Goal: Task Accomplishment & Management: Use online tool/utility

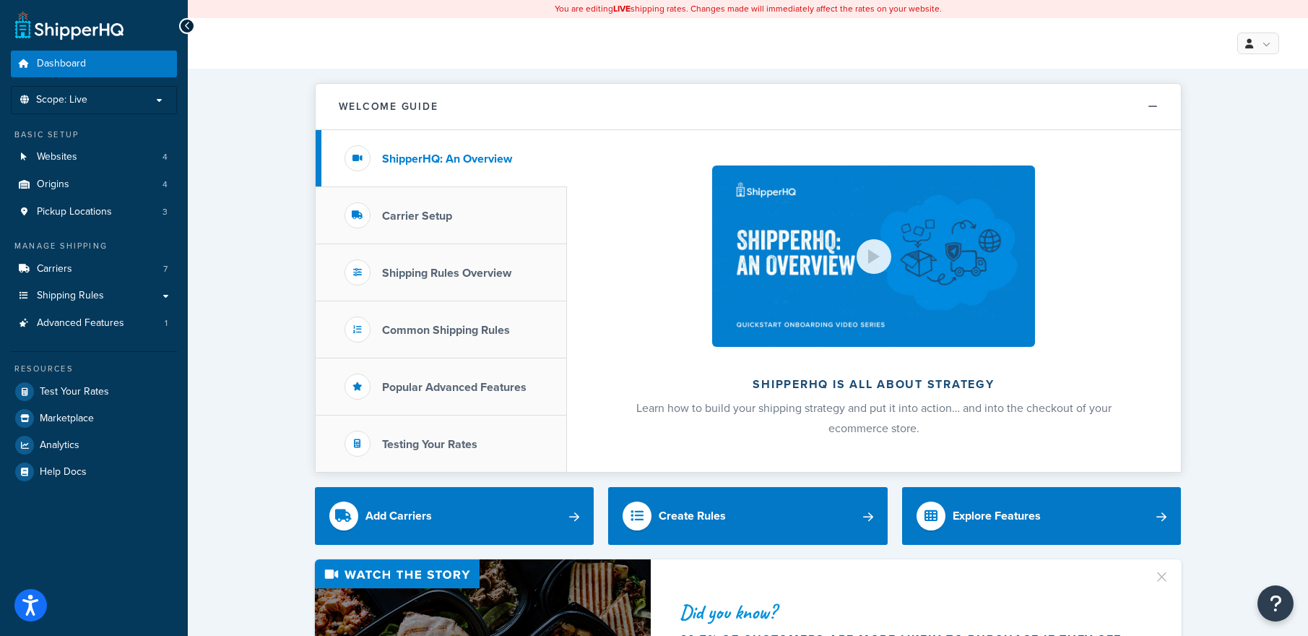
click at [116, 159] on link "Websites 4" at bounding box center [94, 157] width 166 height 27
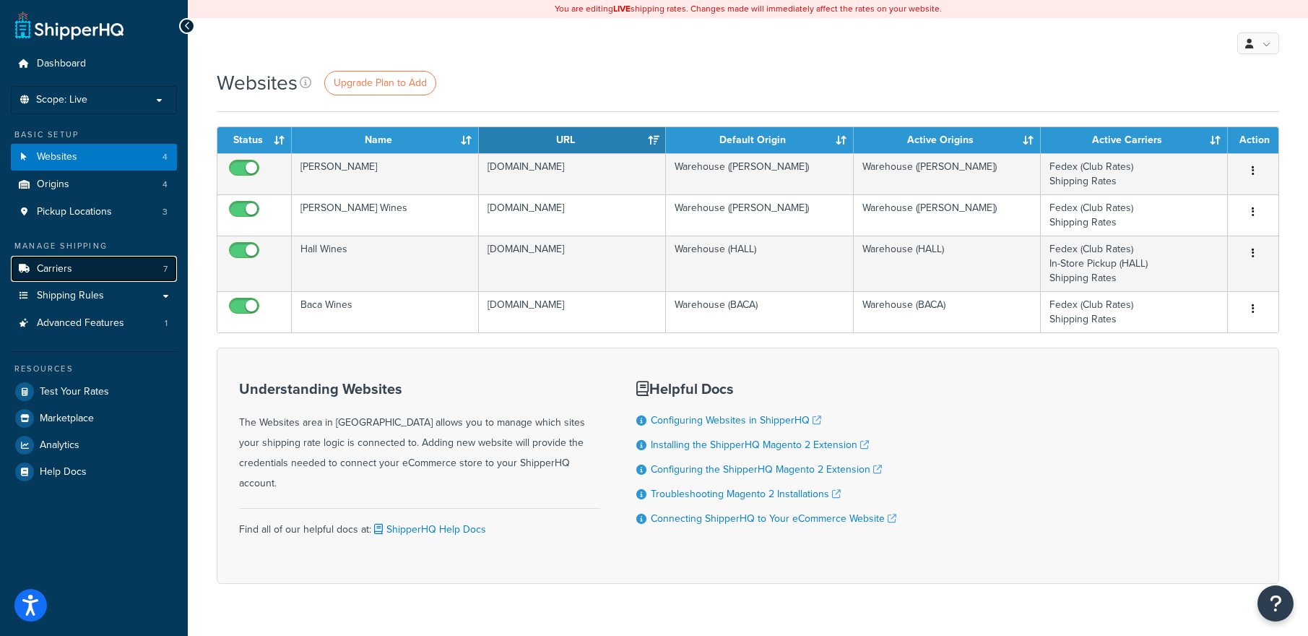
click at [84, 269] on link "Carriers 7" at bounding box center [94, 269] width 166 height 27
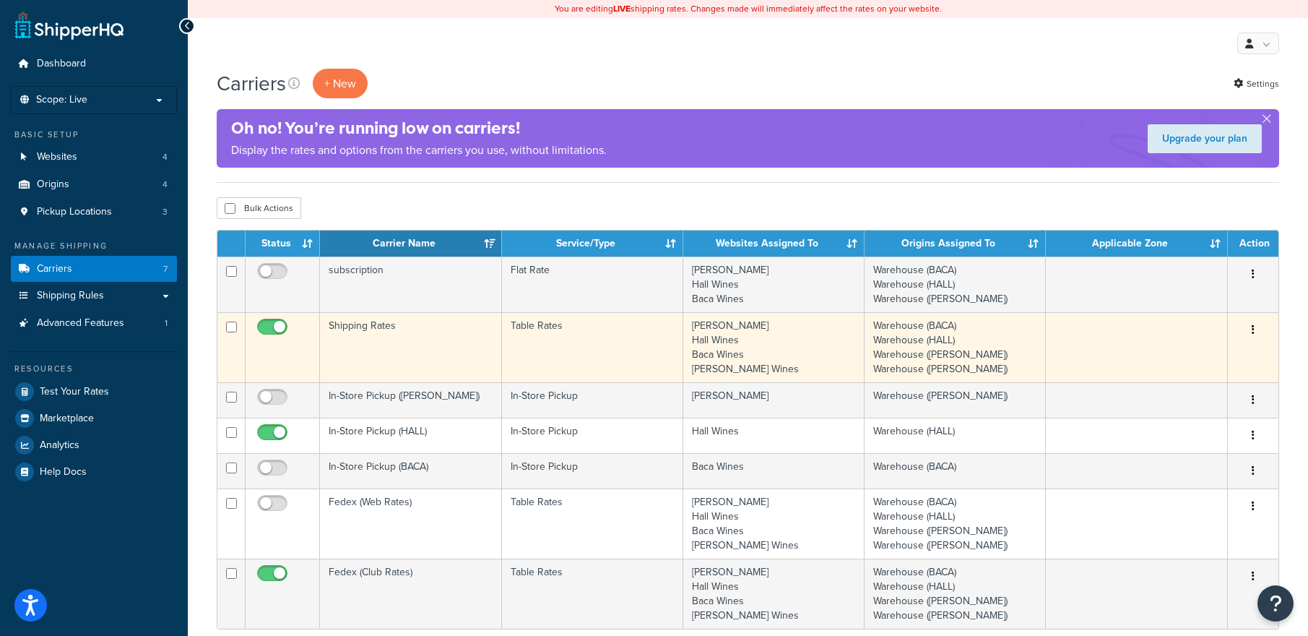
click at [1256, 329] on button "button" at bounding box center [1253, 330] width 20 height 23
click at [1196, 360] on link "Edit" at bounding box center [1195, 360] width 114 height 30
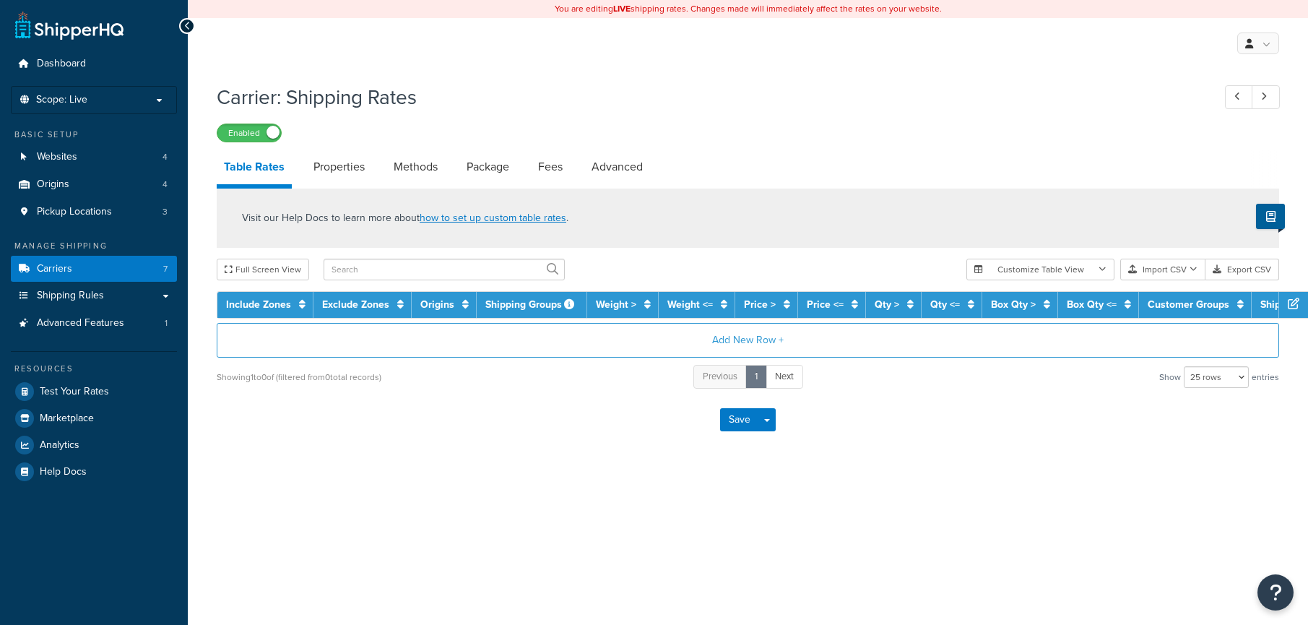
select select "25"
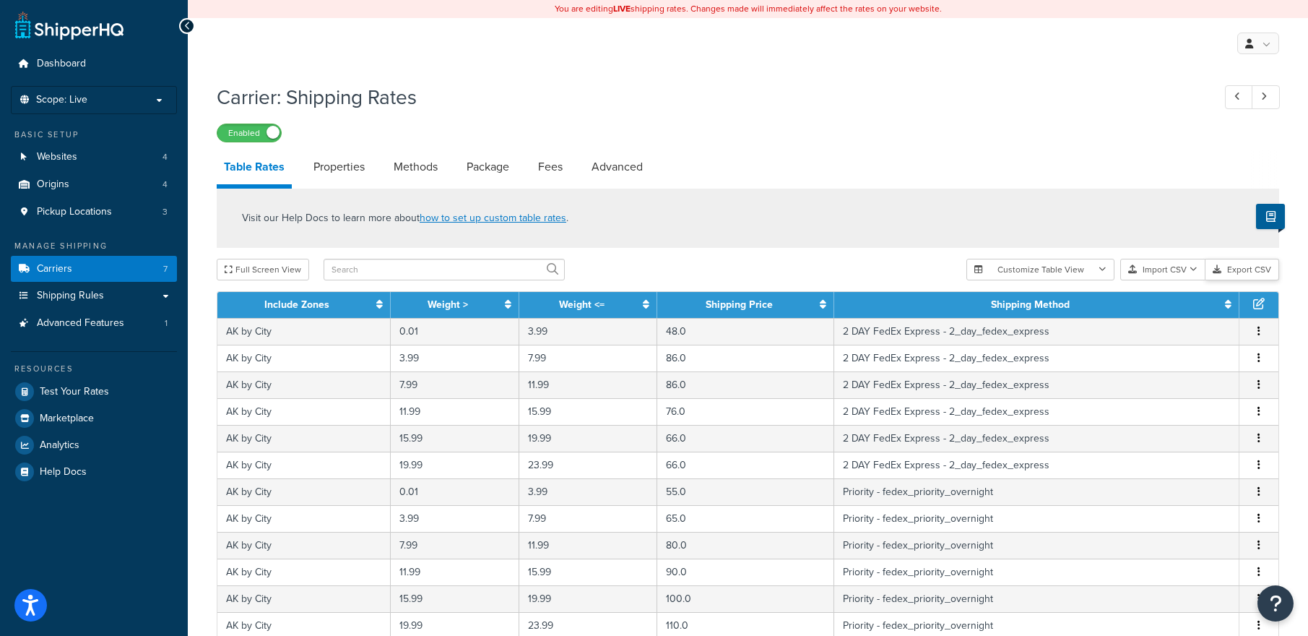
click at [1241, 263] on button "Export CSV" at bounding box center [1243, 270] width 74 height 22
click at [90, 300] on span "Shipping Rules" at bounding box center [70, 296] width 67 height 12
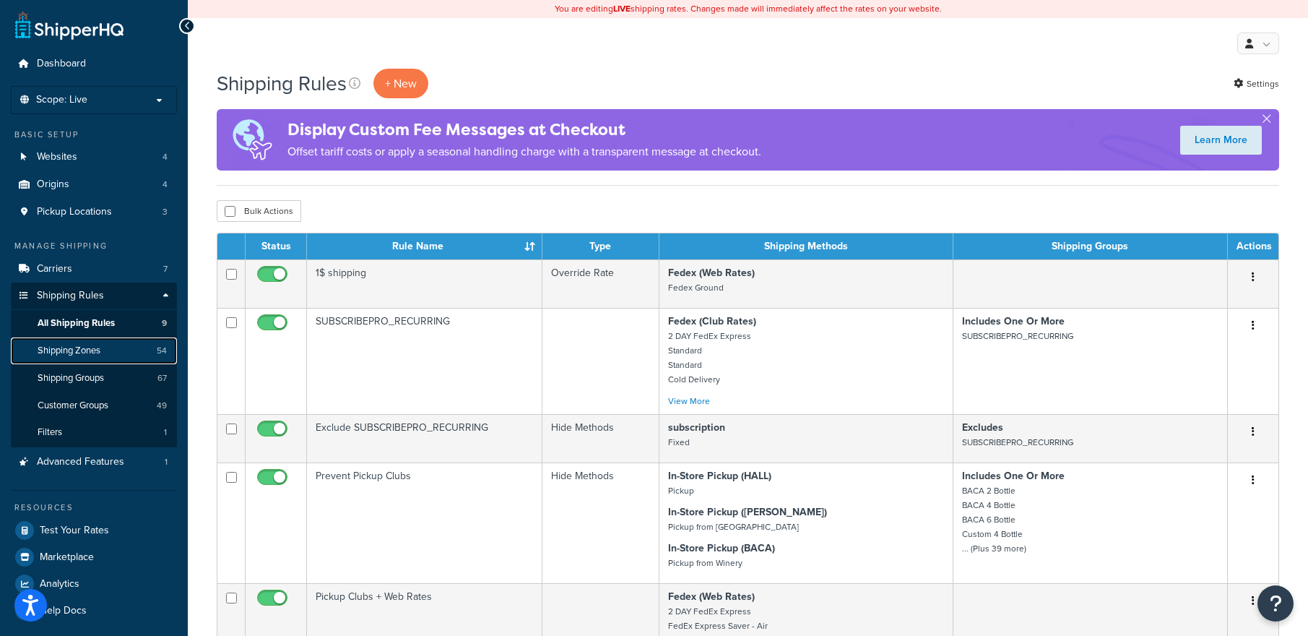
click at [100, 353] on span "Shipping Zones" at bounding box center [69, 351] width 63 height 12
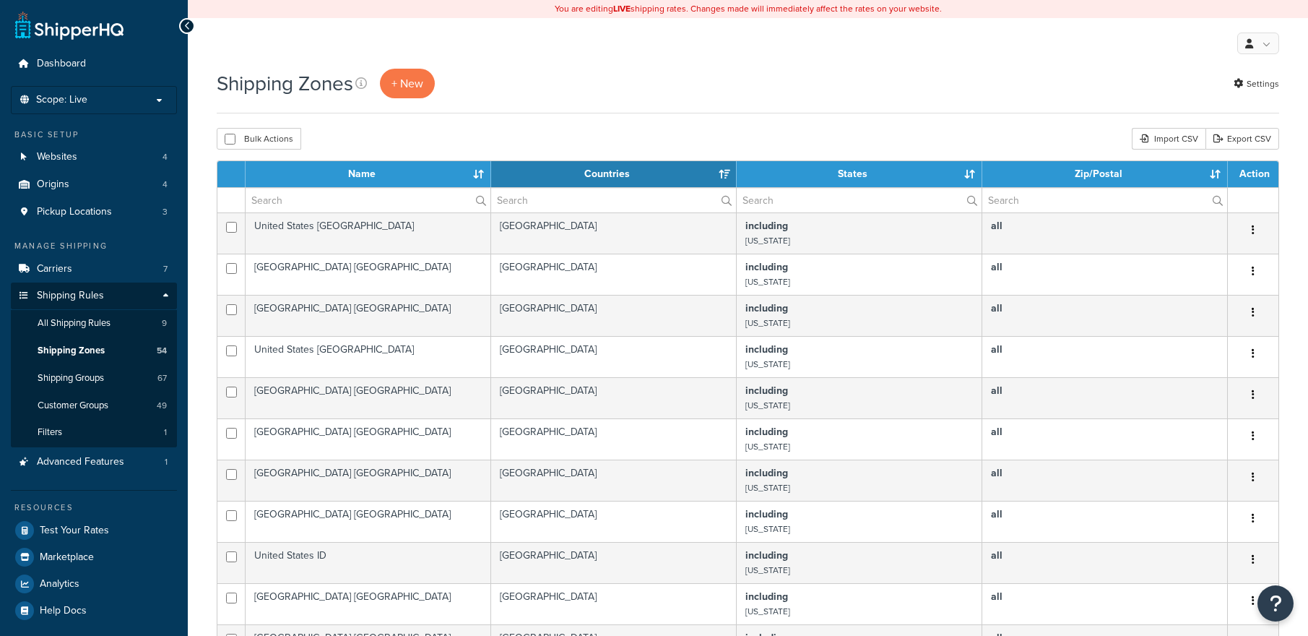
select select "15"
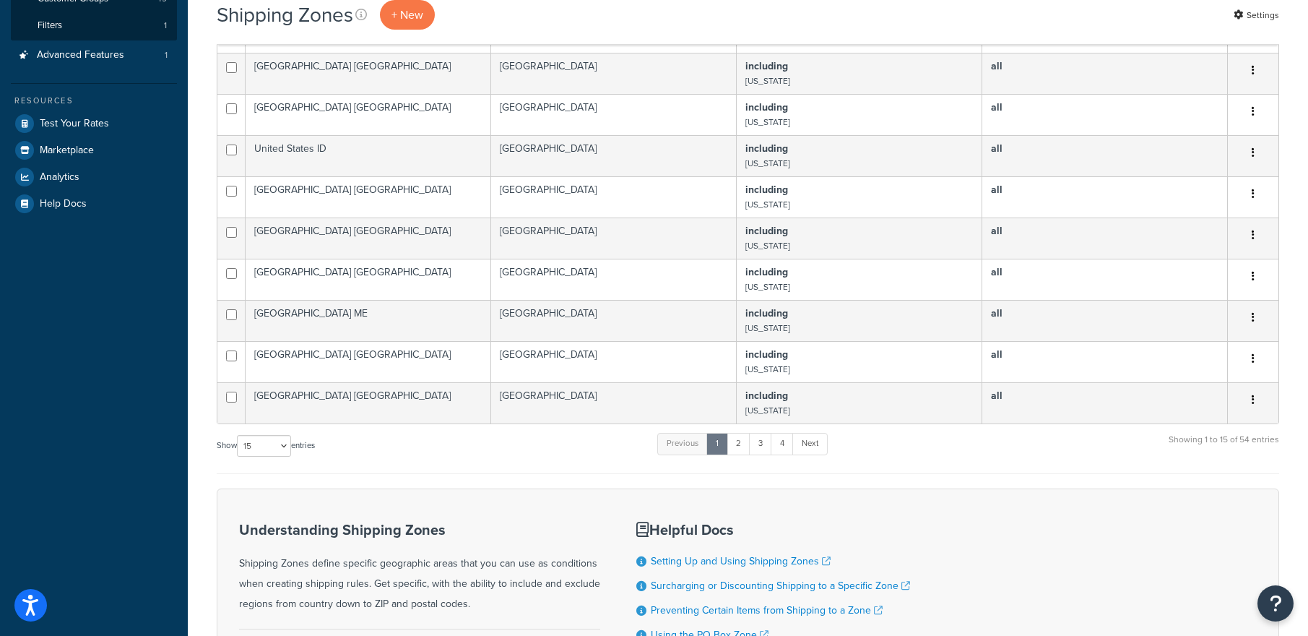
scroll to position [407, 0]
click at [790, 446] on link "4" at bounding box center [782, 443] width 23 height 22
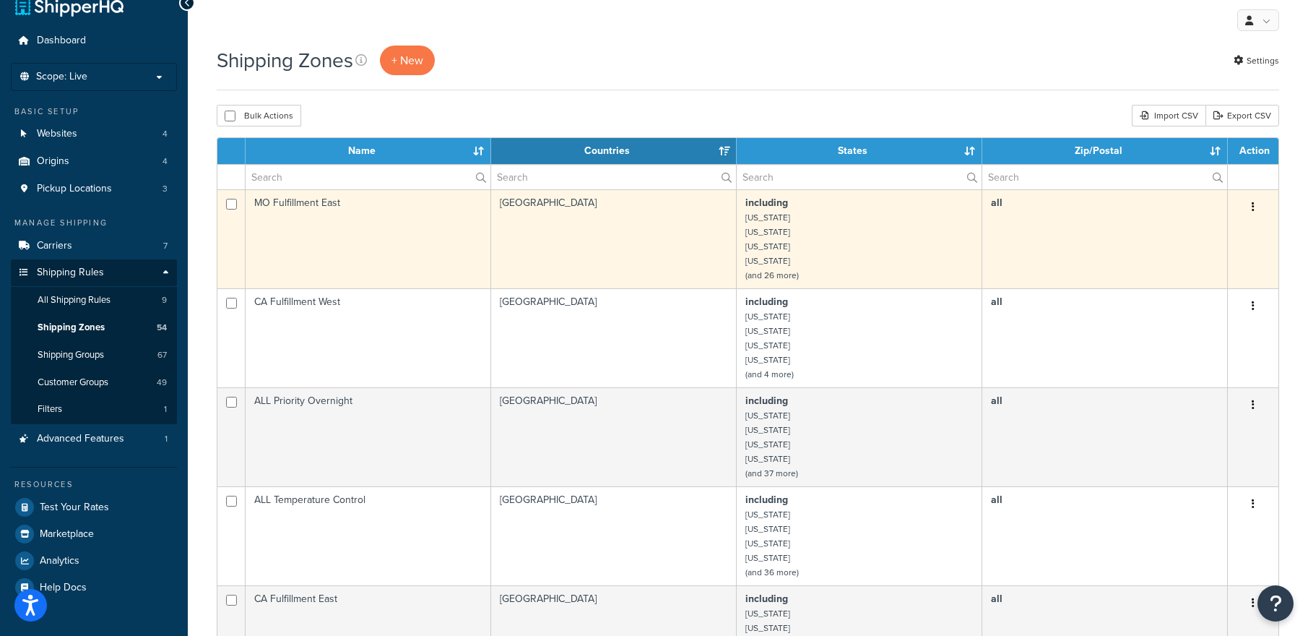
scroll to position [27, 0]
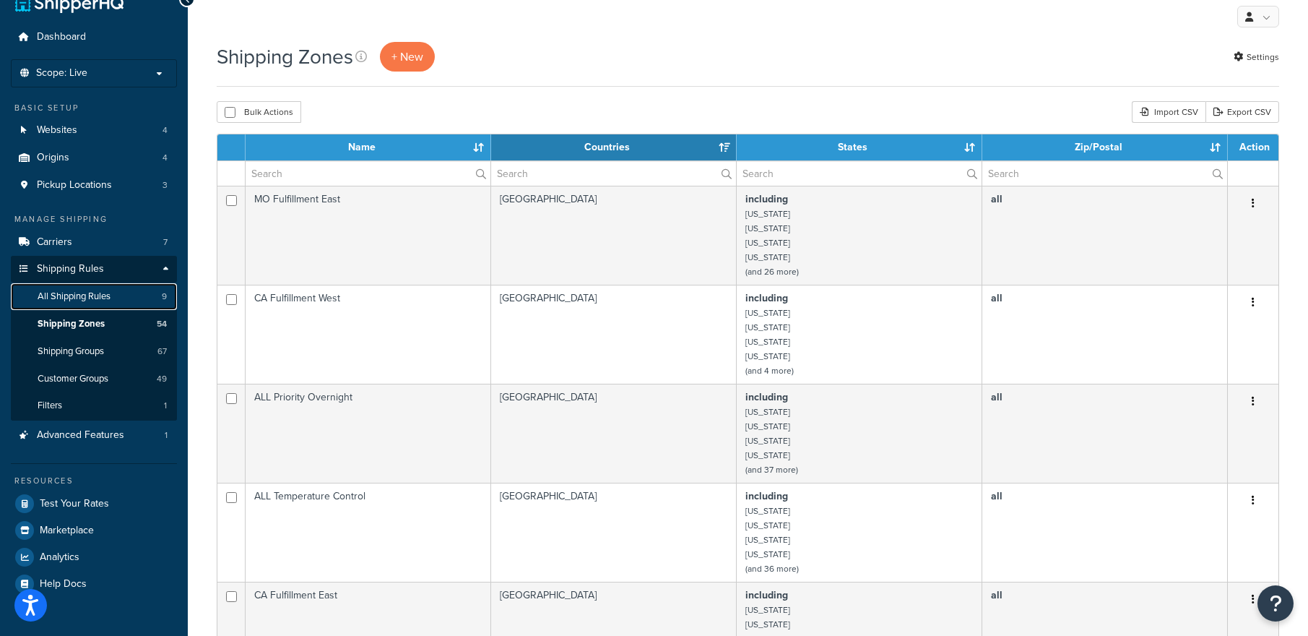
click at [85, 290] on span "All Shipping Rules" at bounding box center [74, 296] width 73 height 12
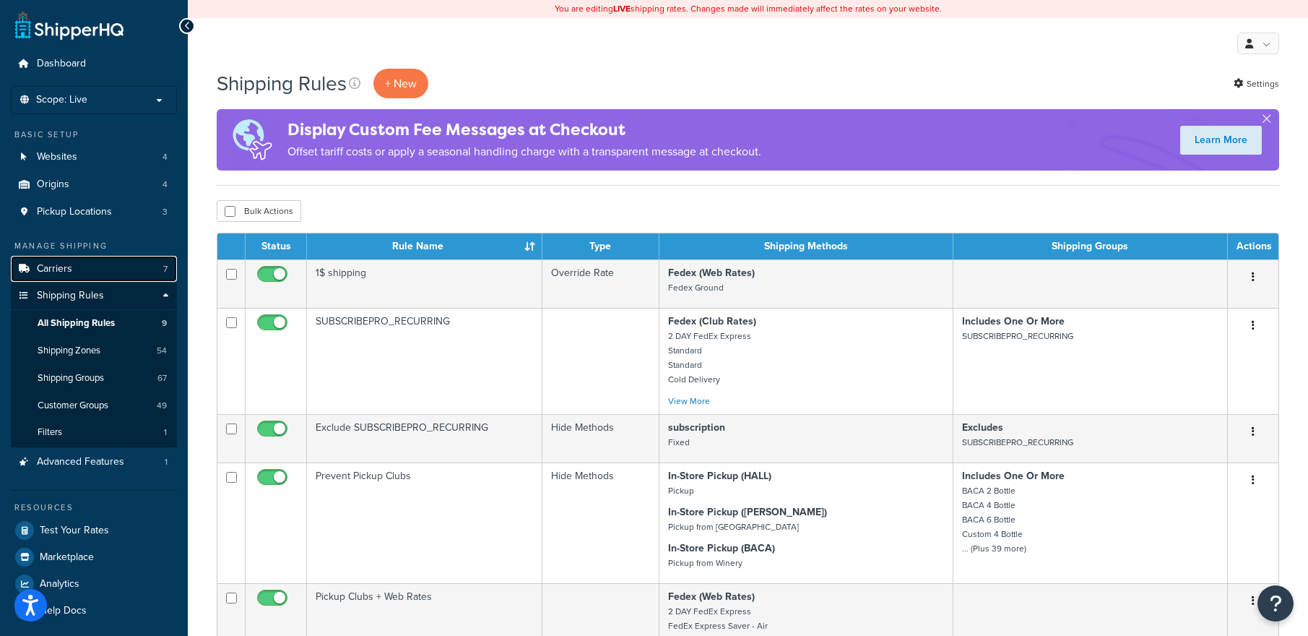
click at [105, 267] on link "Carriers 7" at bounding box center [94, 269] width 166 height 27
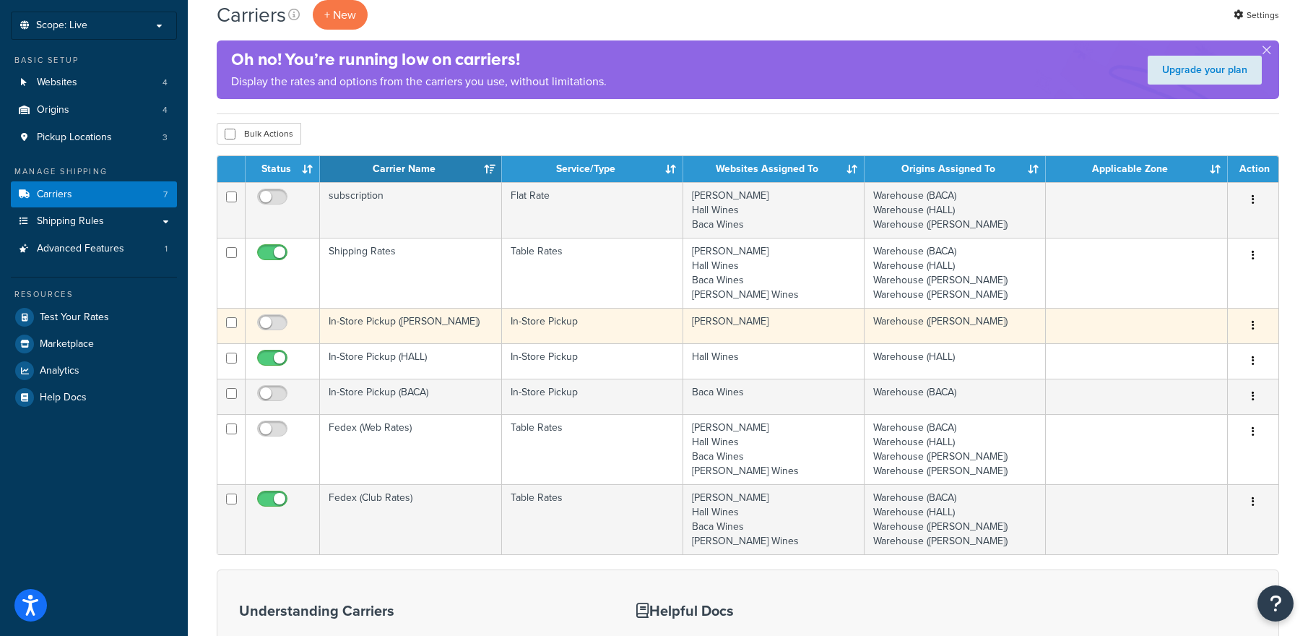
scroll to position [78, 0]
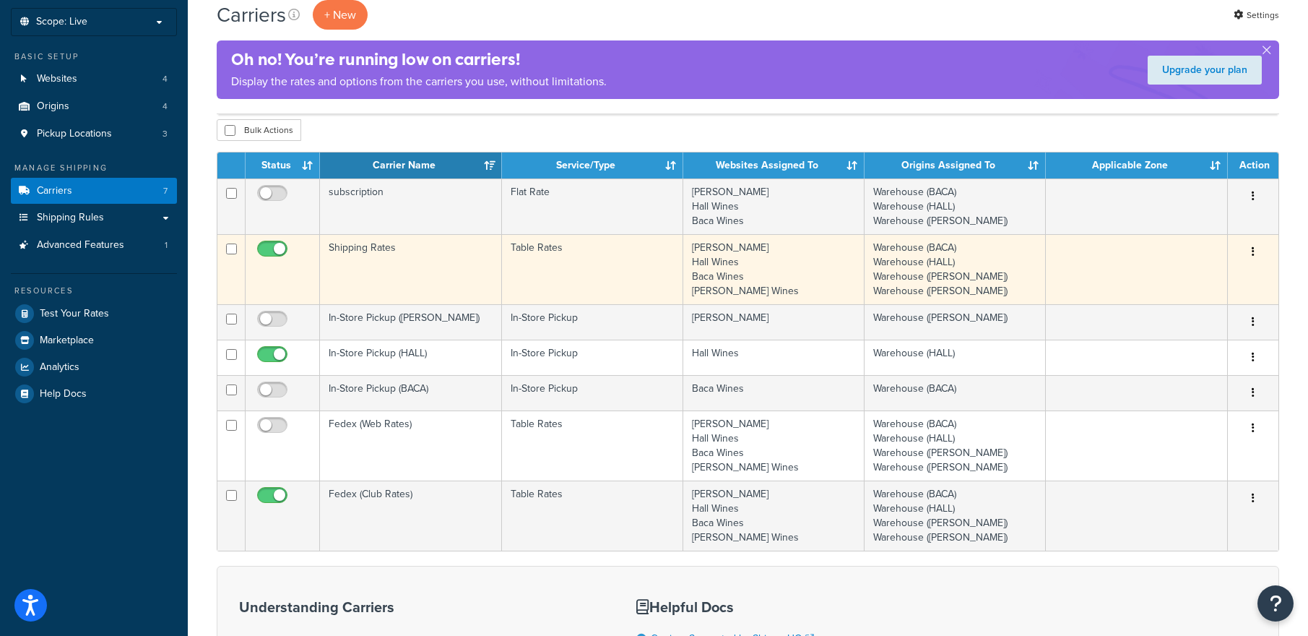
click at [1253, 251] on icon "button" at bounding box center [1253, 251] width 3 height 10
click at [1196, 284] on link "Edit" at bounding box center [1195, 282] width 114 height 30
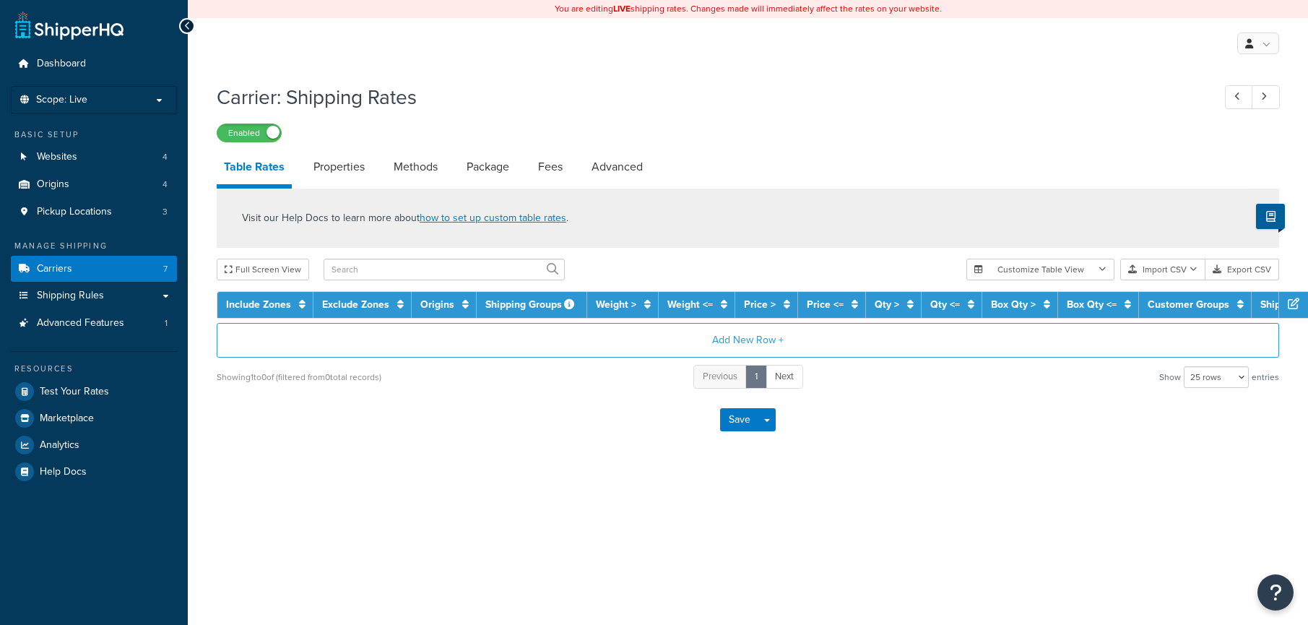
select select "25"
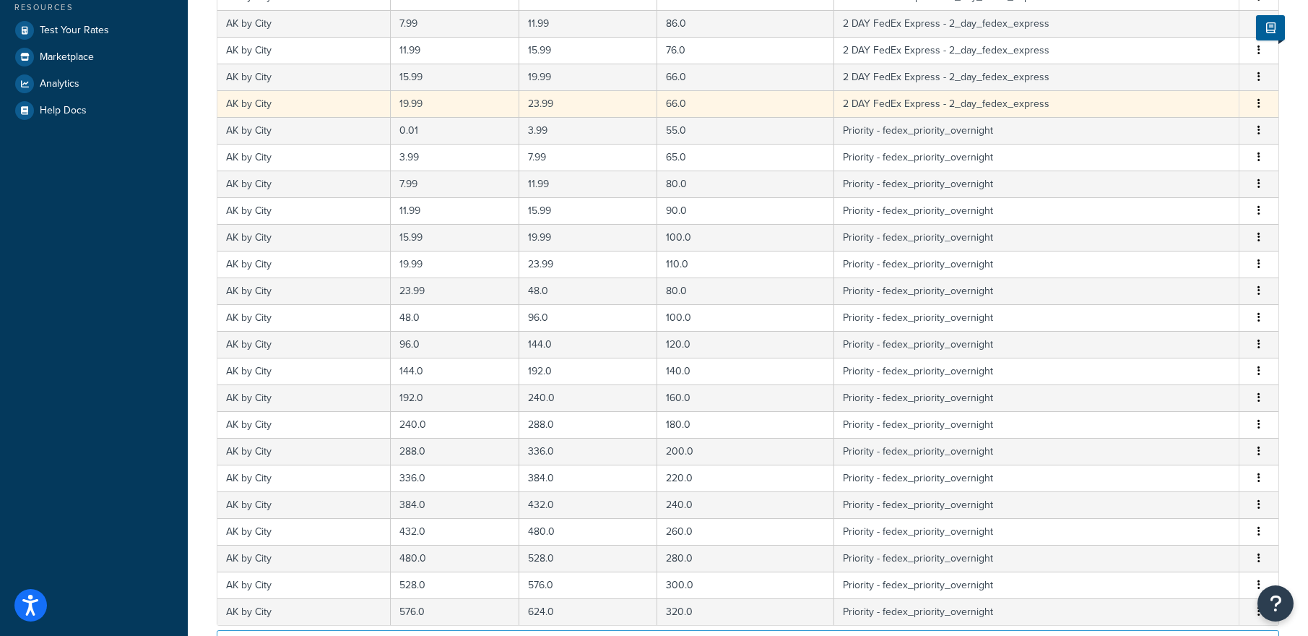
scroll to position [555, 0]
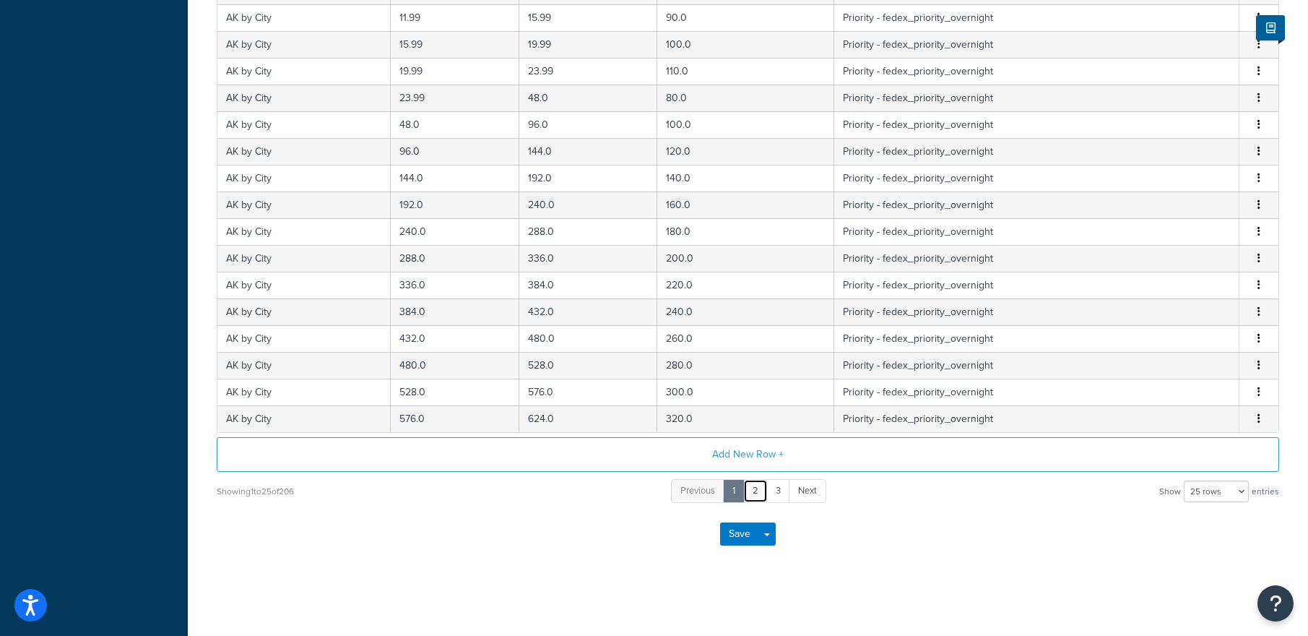
click at [756, 488] on link "2" at bounding box center [755, 491] width 25 height 24
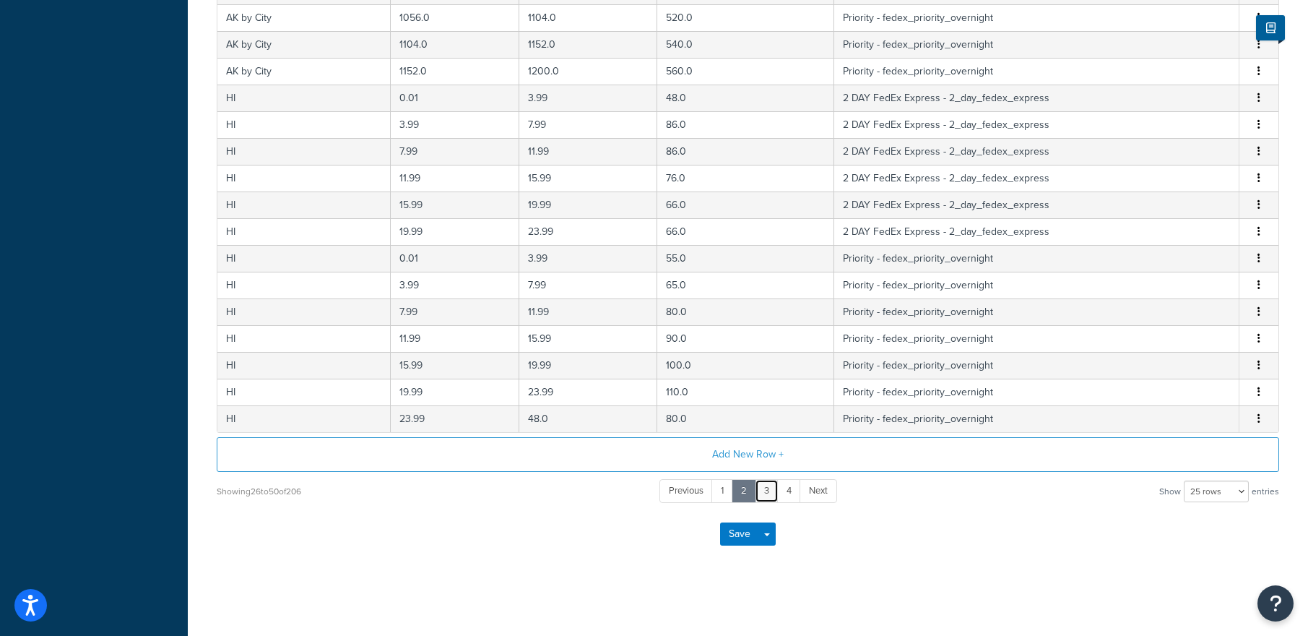
click at [774, 489] on link "3" at bounding box center [767, 491] width 24 height 24
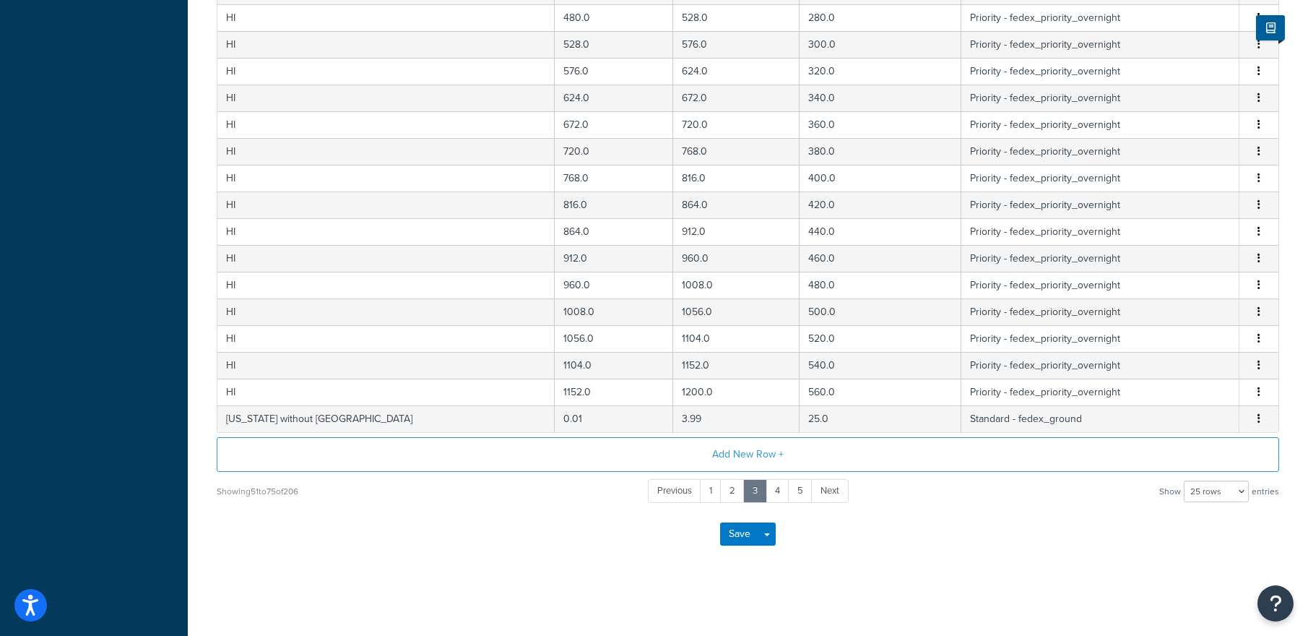
click at [1295, 340] on div "Carrier: Shipping Rates Enabled Table Rates Properties Methods Package Fees Adv…" at bounding box center [748, 61] width 1121 height 1078
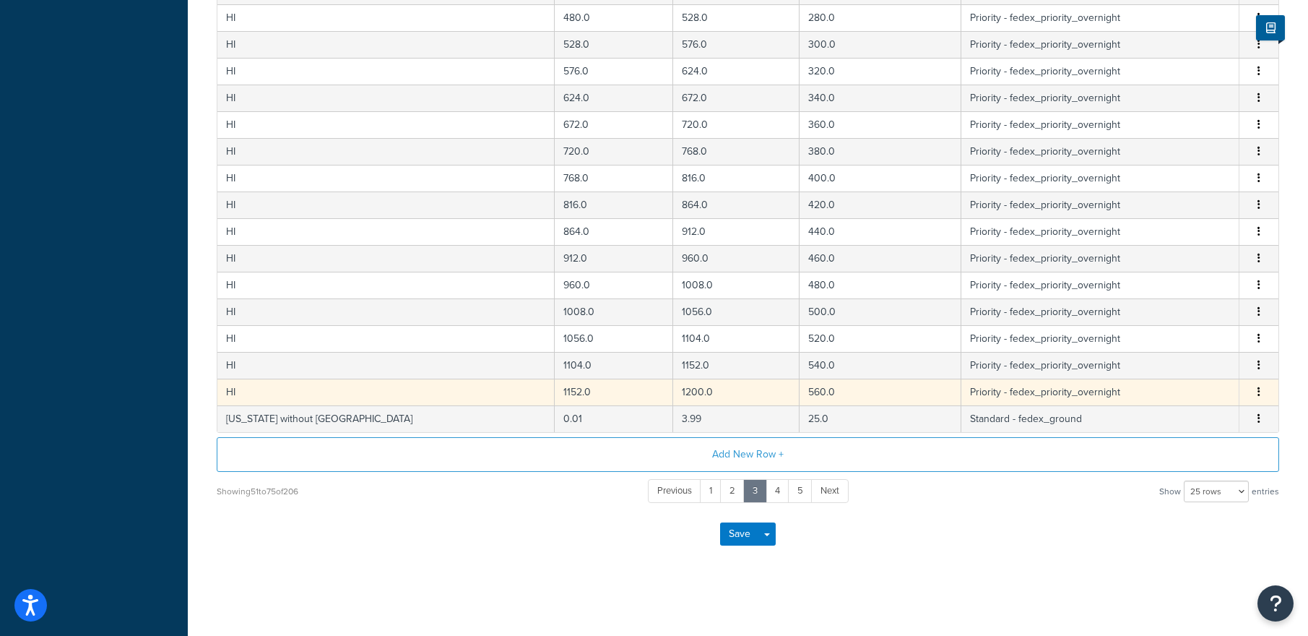
scroll to position [0, 0]
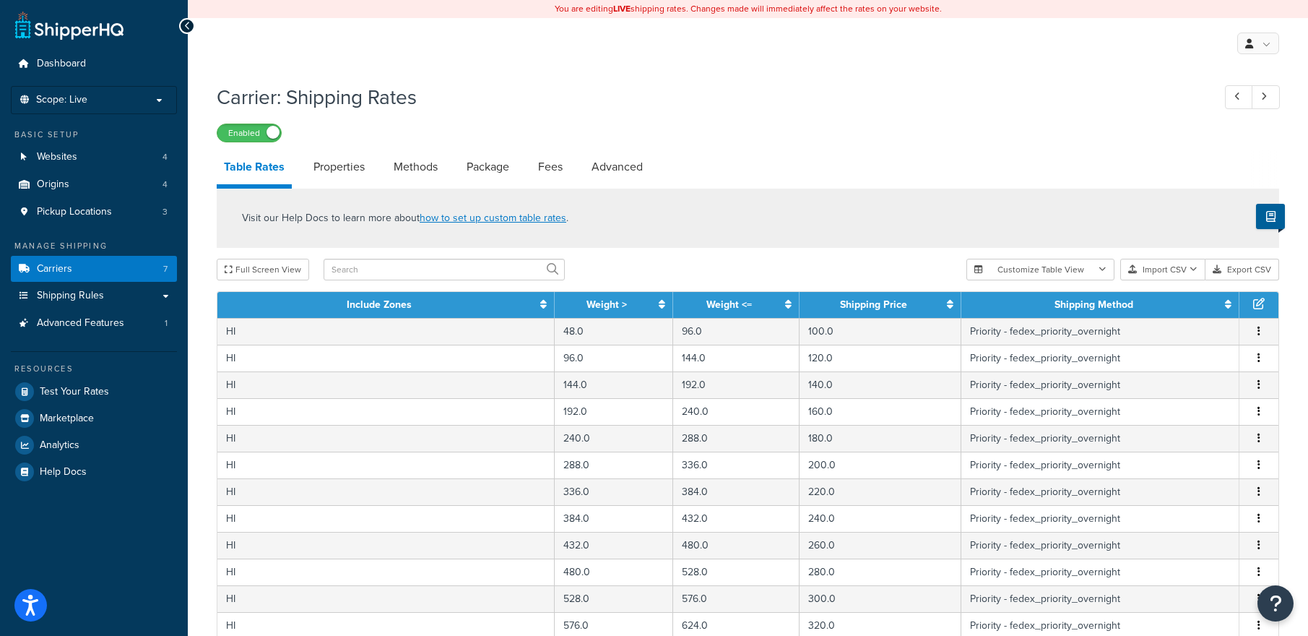
click at [112, 295] on link "Shipping Rules" at bounding box center [94, 295] width 166 height 27
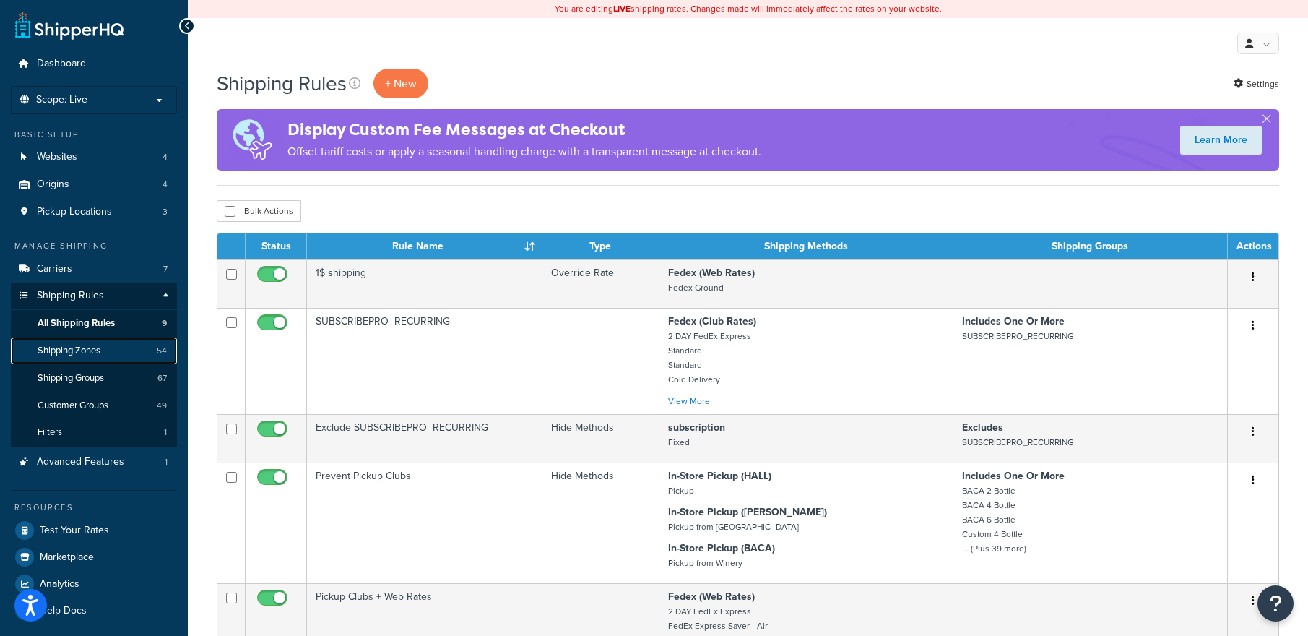
click at [79, 350] on span "Shipping Zones" at bounding box center [69, 351] width 63 height 12
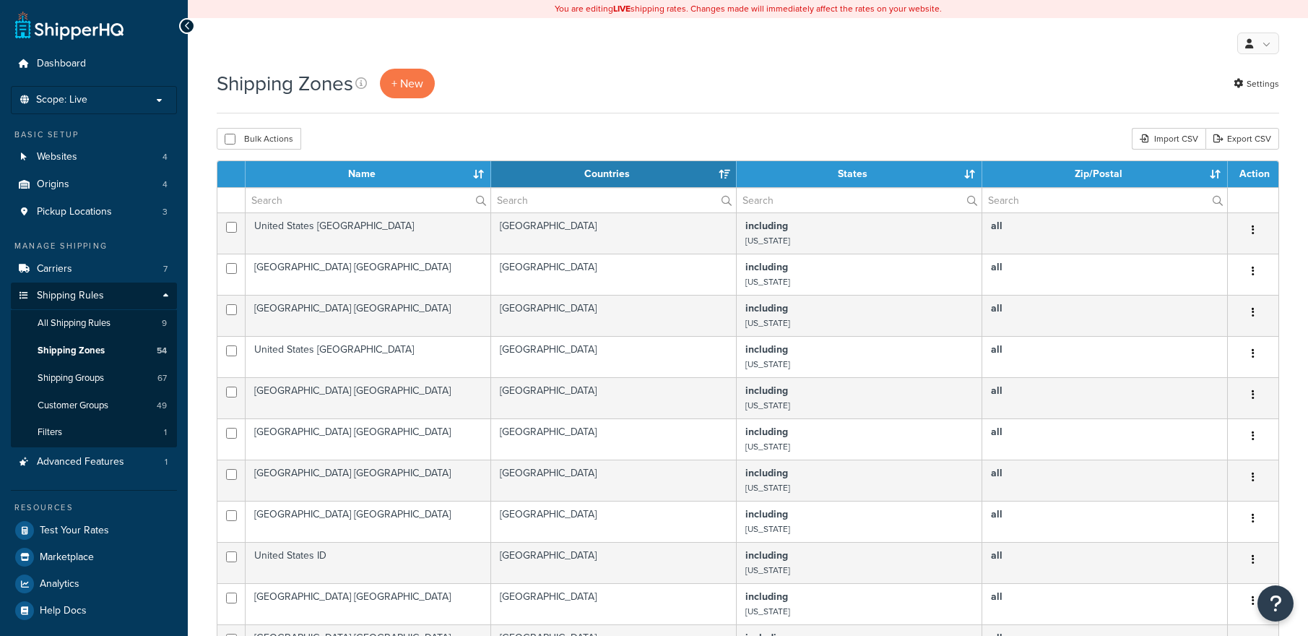
select select "15"
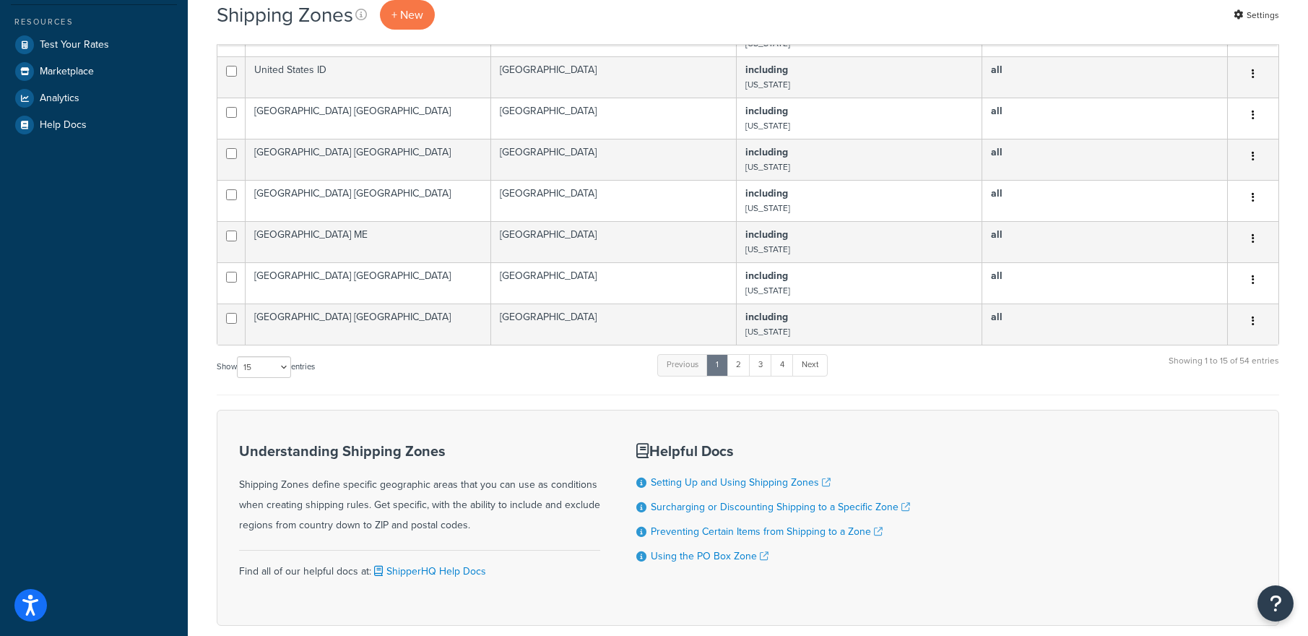
scroll to position [483, 0]
click at [782, 379] on link "4" at bounding box center [782, 368] width 23 height 22
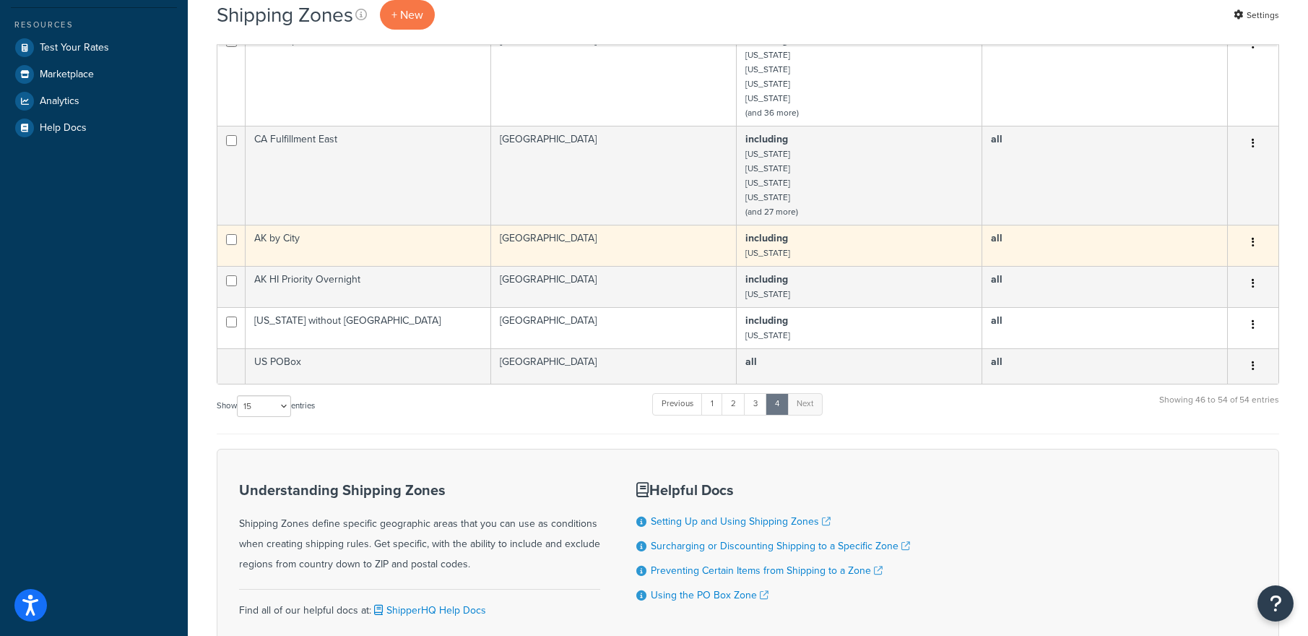
scroll to position [0, 0]
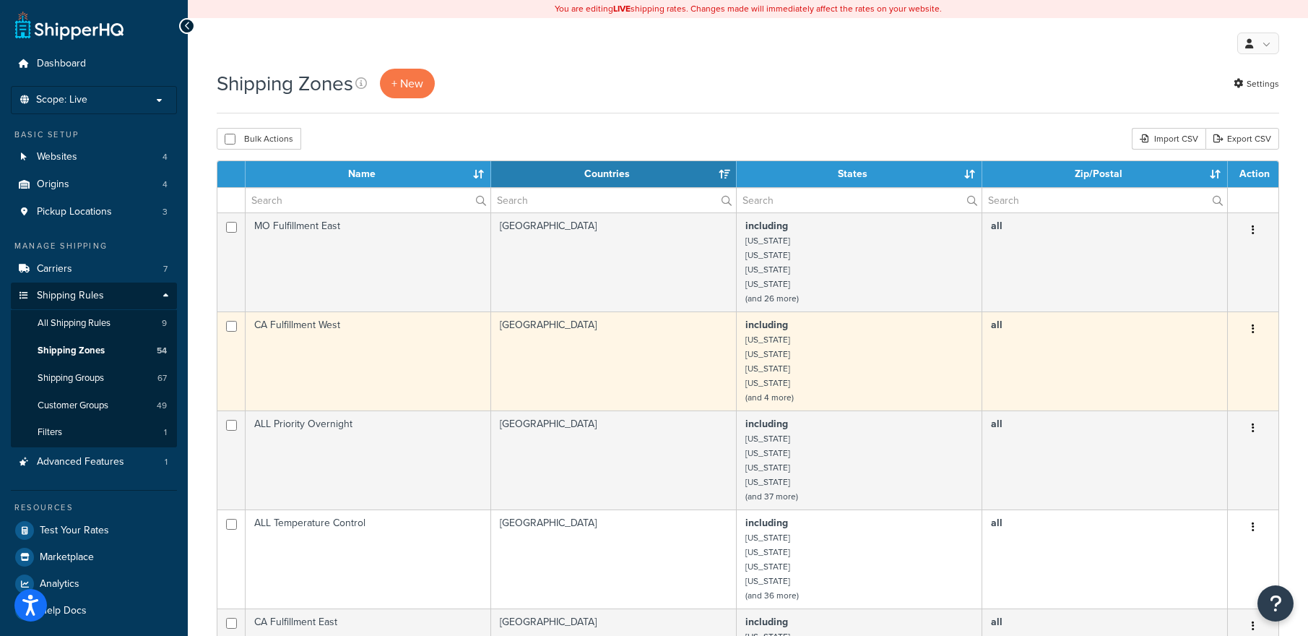
click at [389, 333] on td "CA Fulfillment West" at bounding box center [369, 360] width 246 height 99
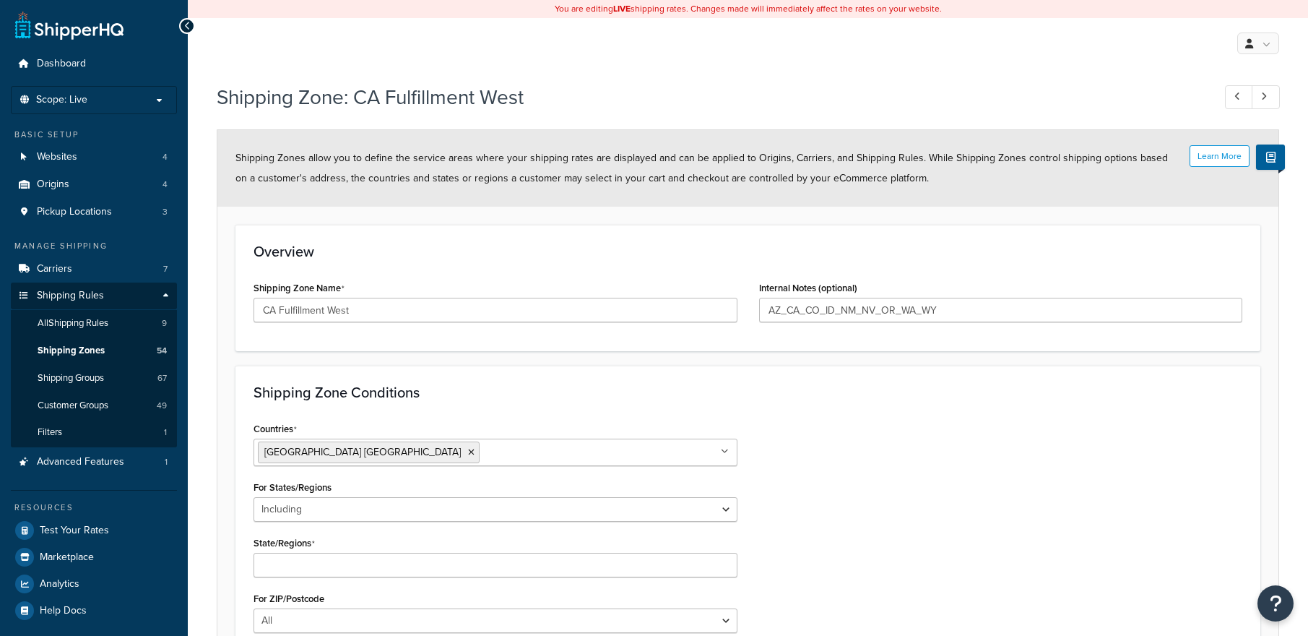
select select "including"
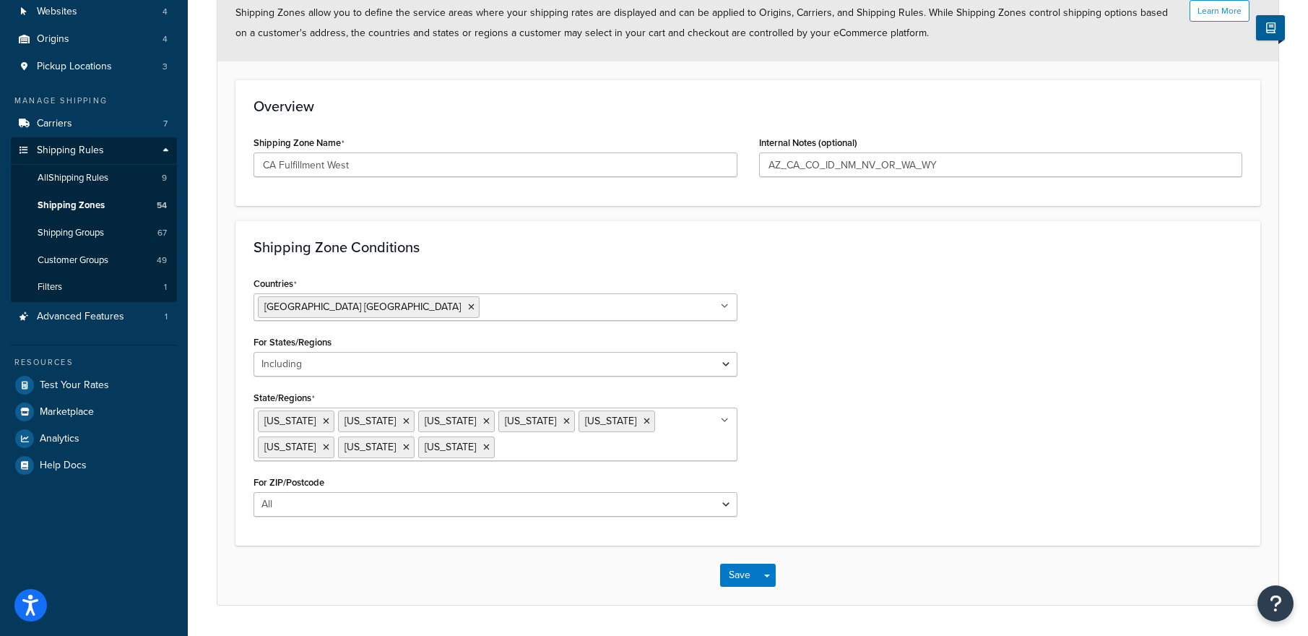
scroll to position [188, 0]
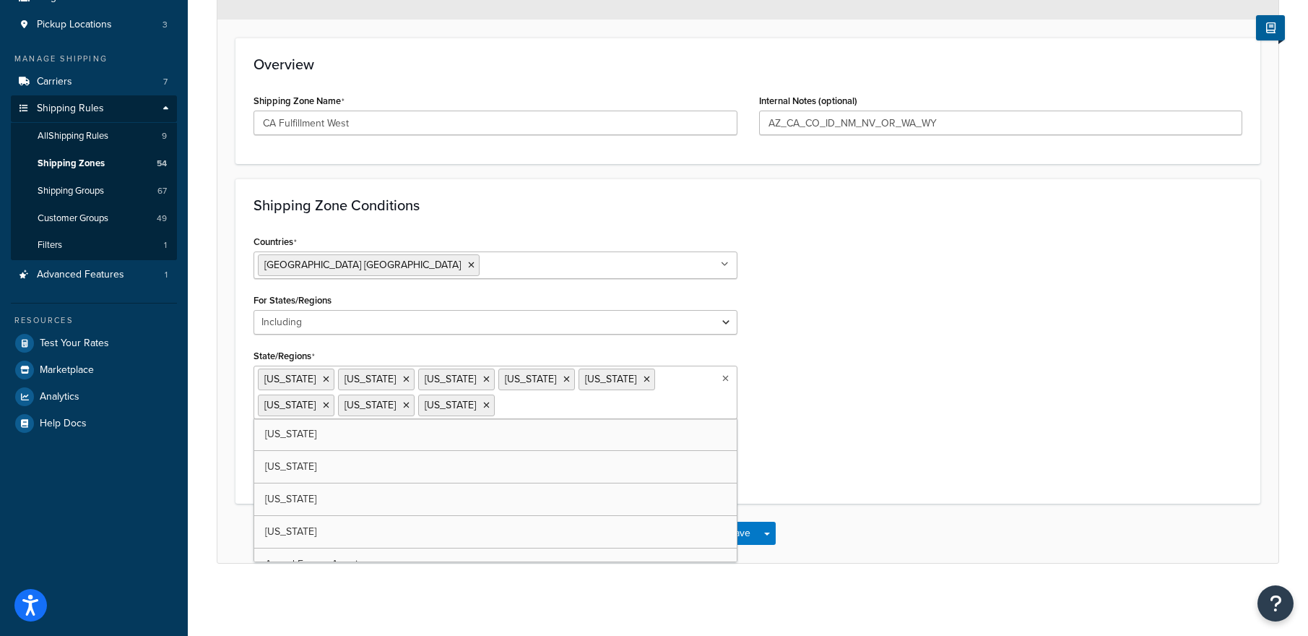
click at [498, 410] on input "State/Regions" at bounding box center [562, 405] width 128 height 16
type input "neva"
click at [797, 481] on div "Countries United States USA All Countries ALL Afghanistan AFG Albania ALB Alger…" at bounding box center [748, 358] width 1011 height 254
click at [738, 530] on button "Save" at bounding box center [739, 533] width 39 height 23
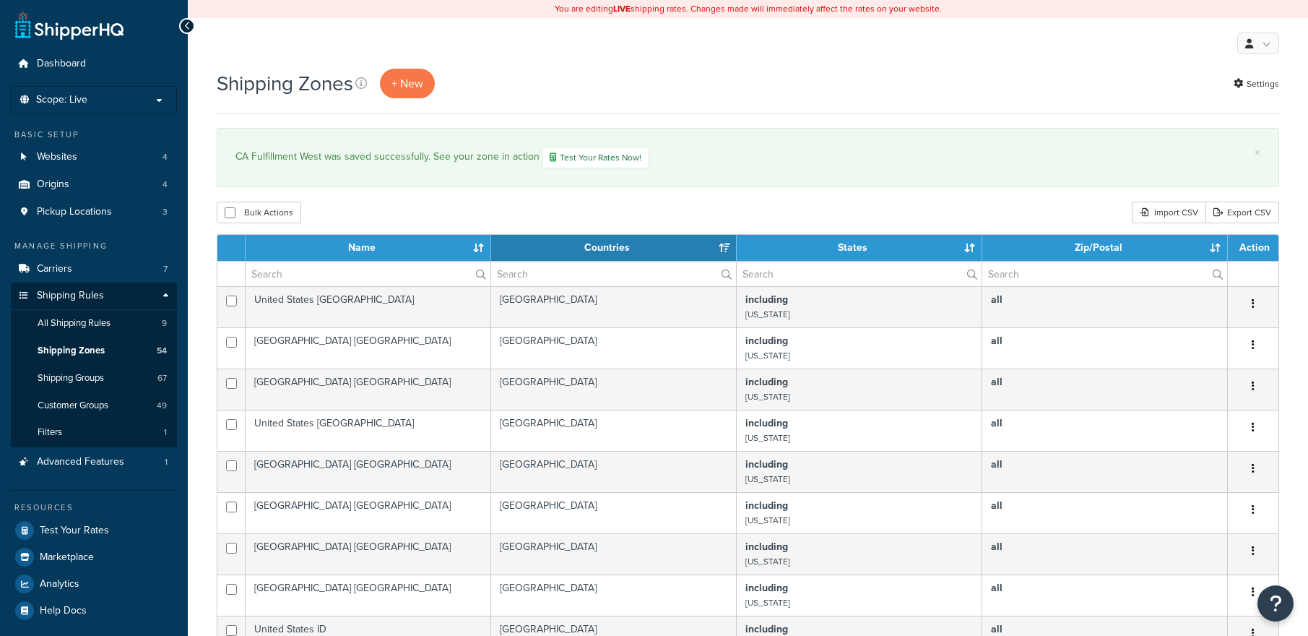
select select "15"
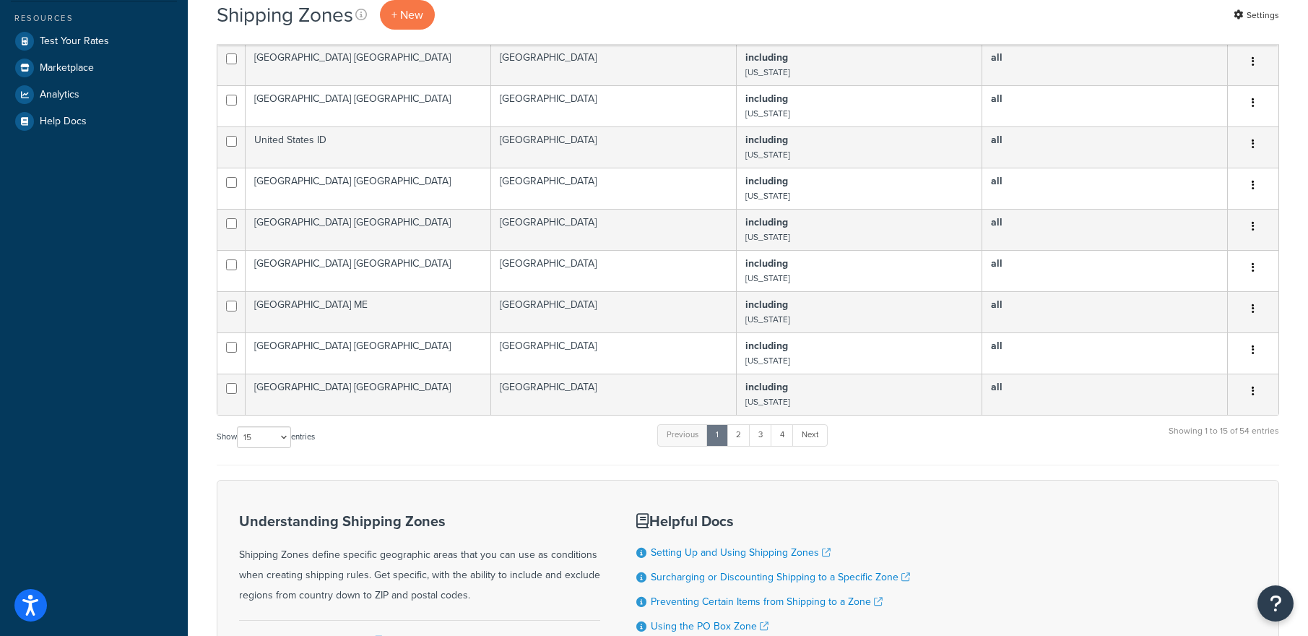
scroll to position [647, 0]
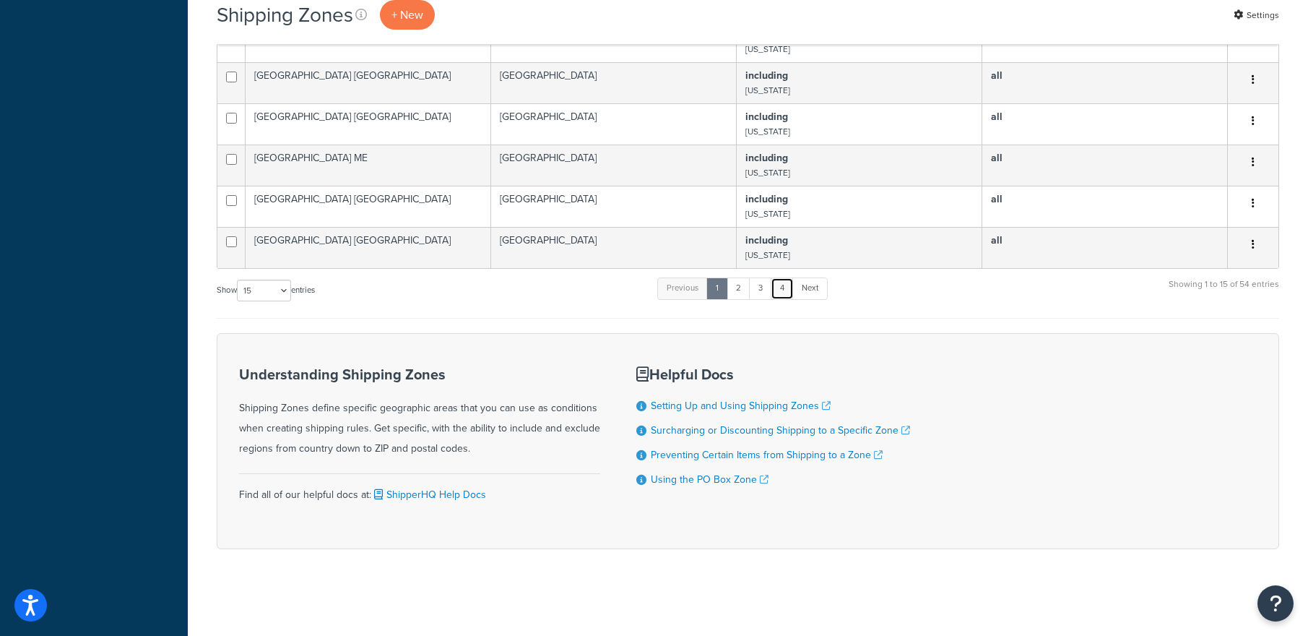
click at [790, 288] on link "4" at bounding box center [782, 288] width 23 height 22
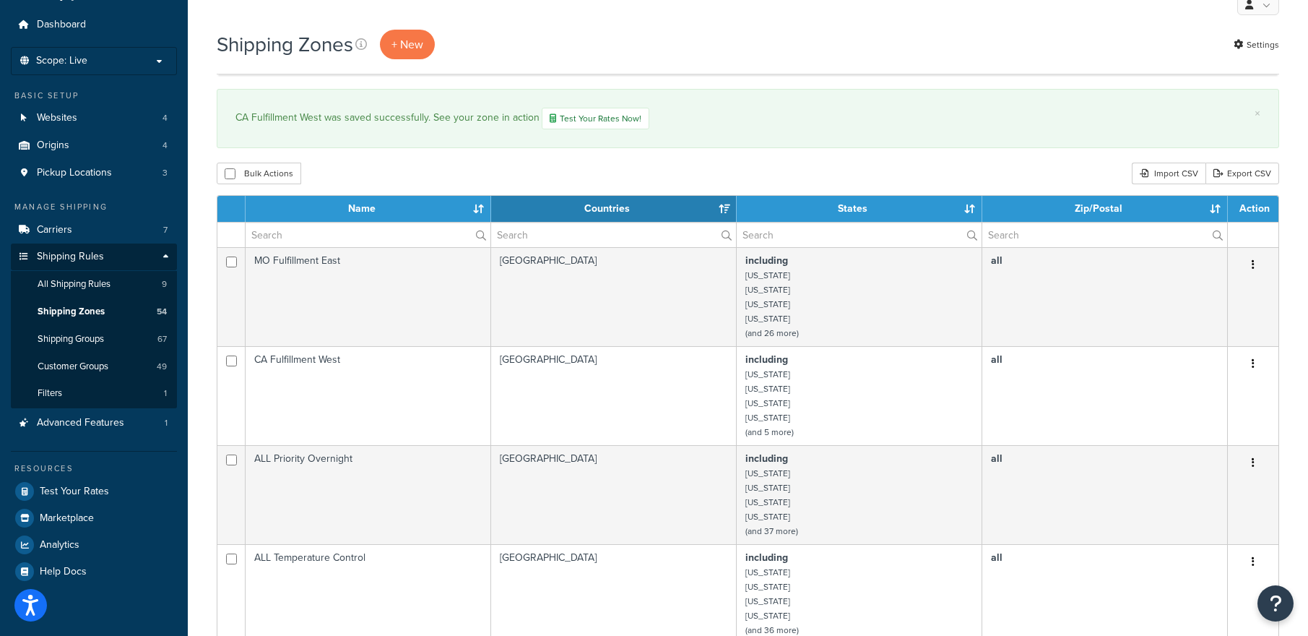
scroll to position [38, 0]
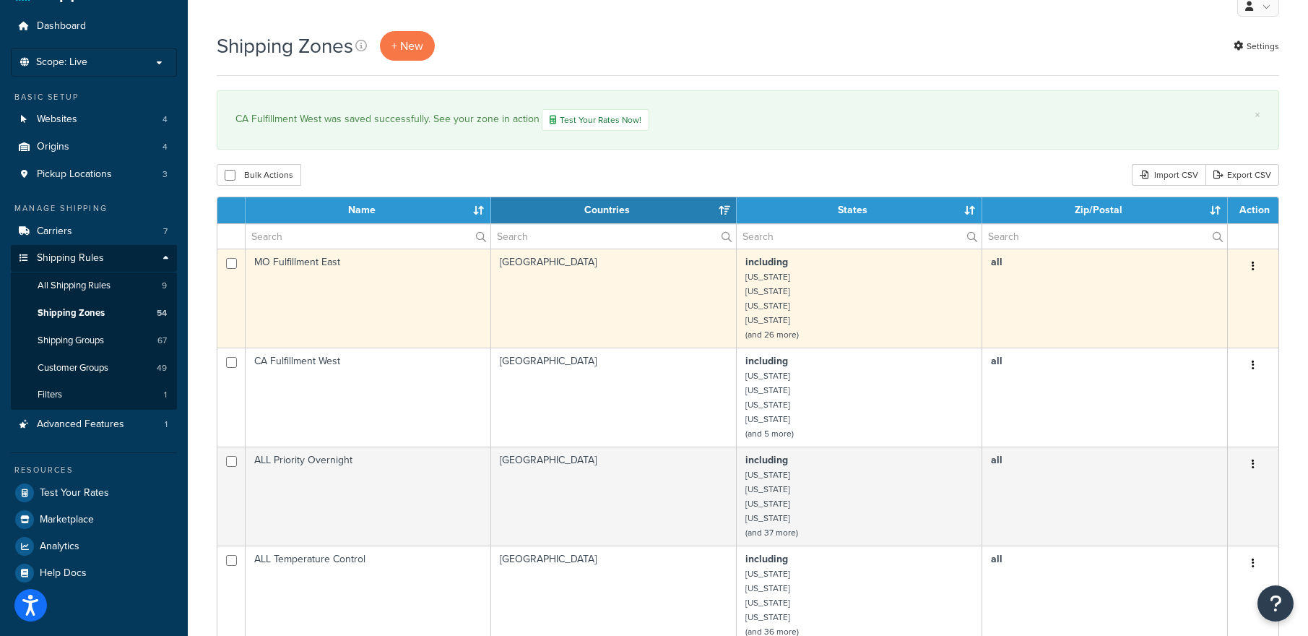
click at [1248, 262] on button "button" at bounding box center [1253, 266] width 20 height 23
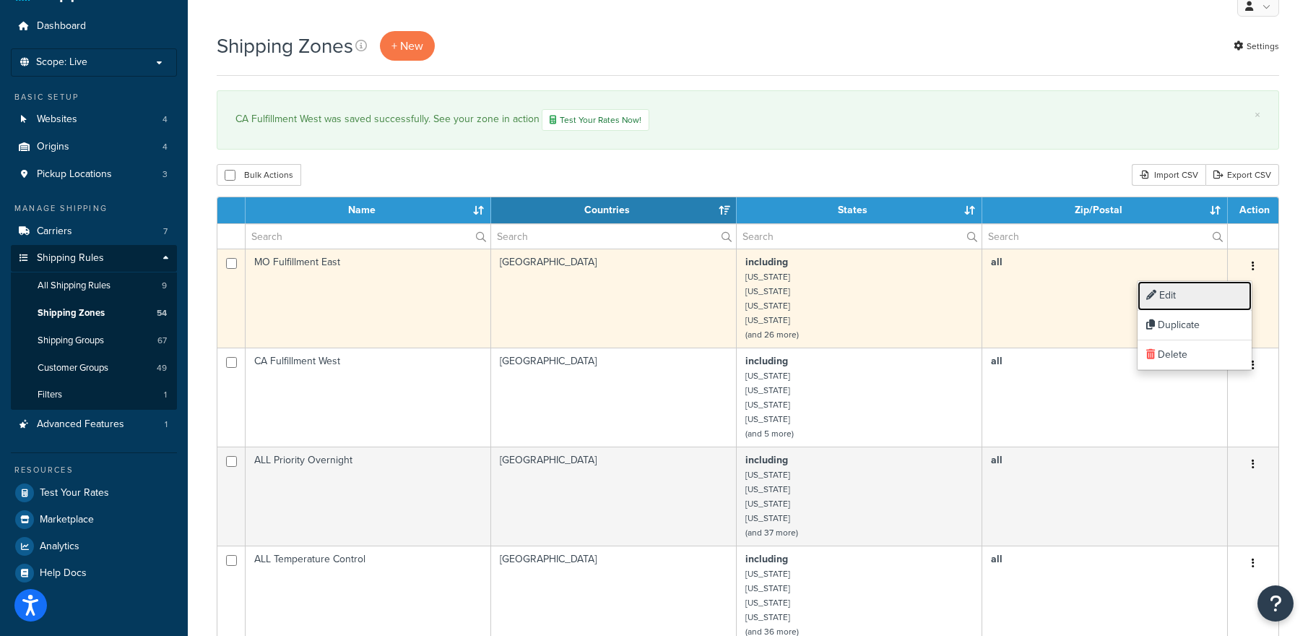
click at [1196, 289] on link "Edit" at bounding box center [1195, 296] width 114 height 30
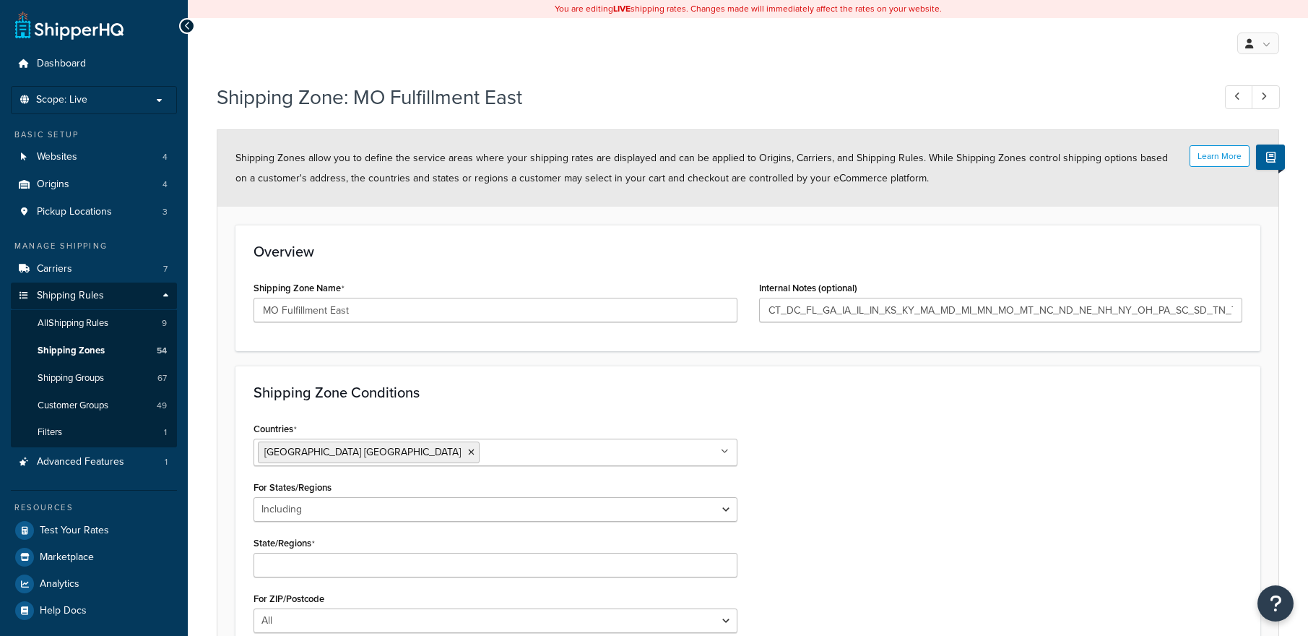
select select "including"
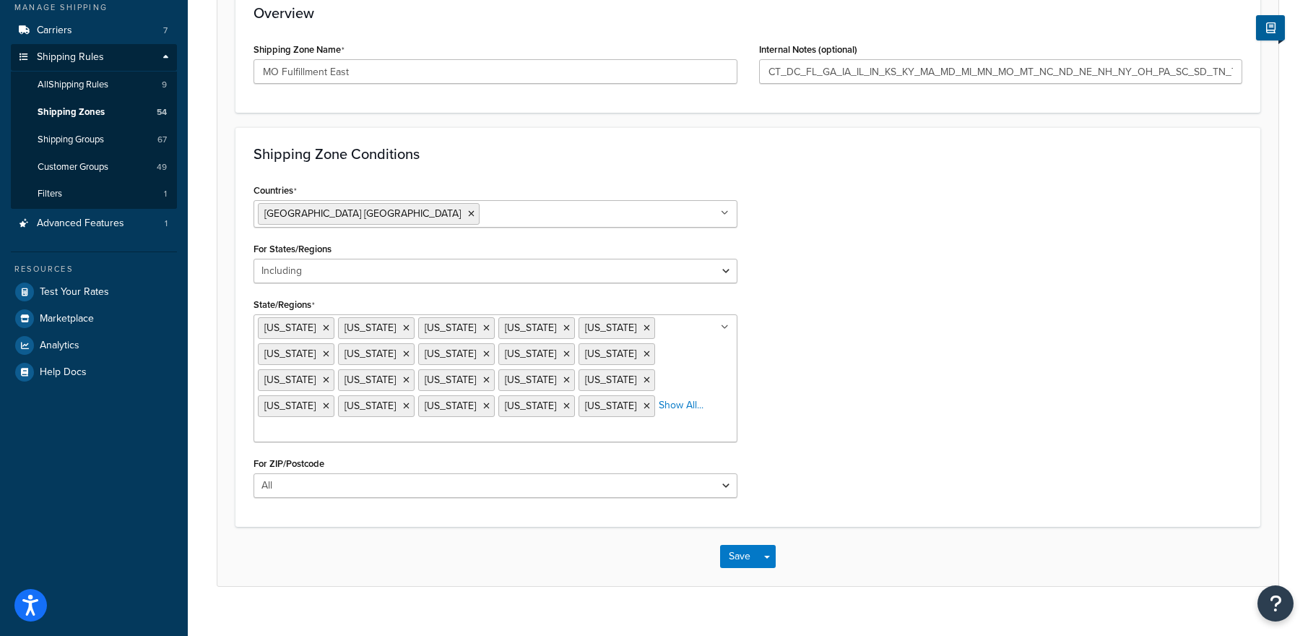
scroll to position [240, 0]
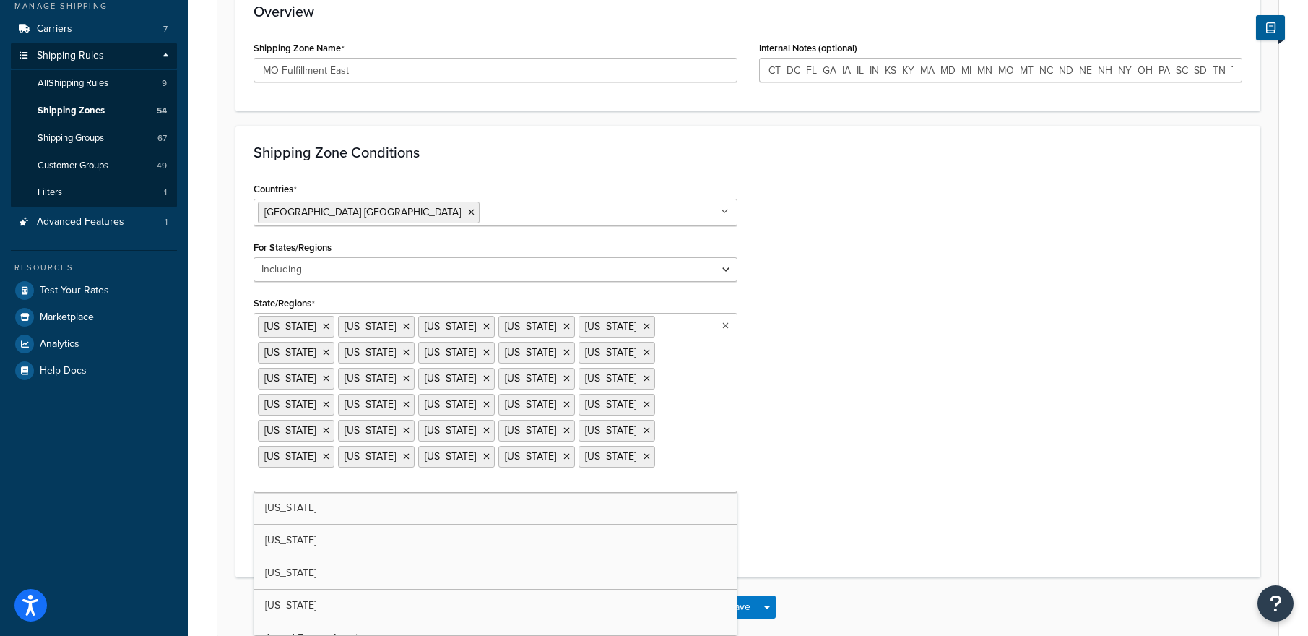
click at [507, 467] on ul "Alabama Connecticut District of Columbia Florida Georgia Illinois Indiana Iowa …" at bounding box center [496, 403] width 484 height 180
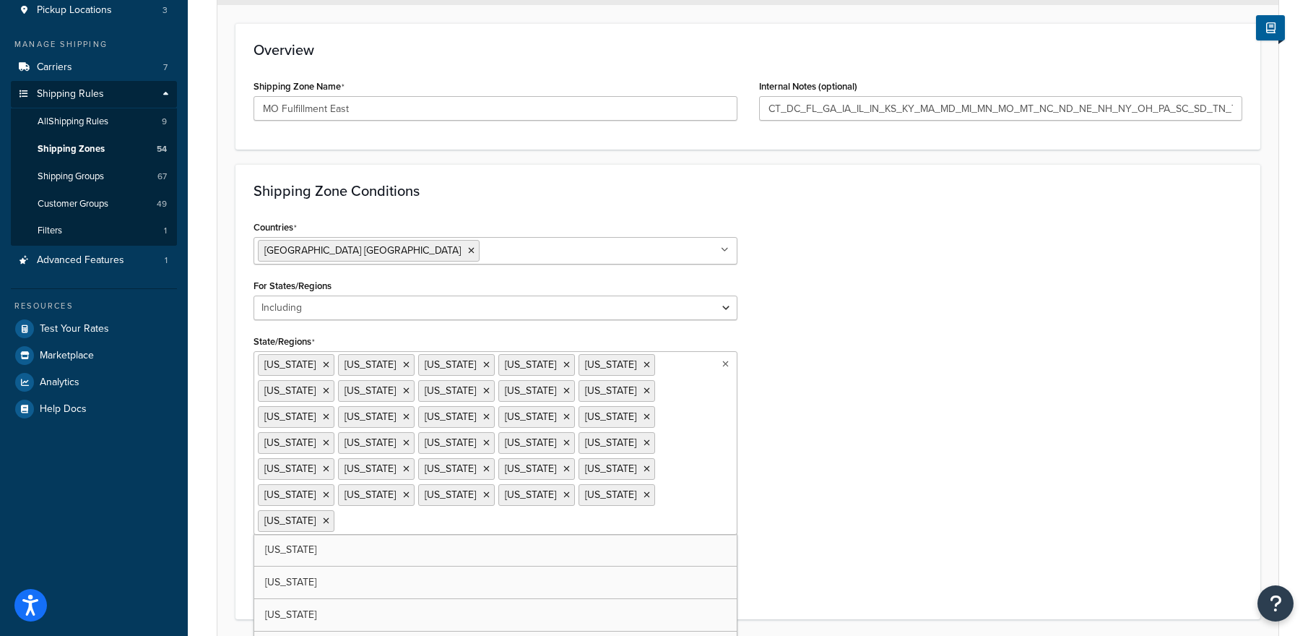
scroll to position [201, 0]
click at [323, 366] on icon at bounding box center [326, 365] width 7 height 9
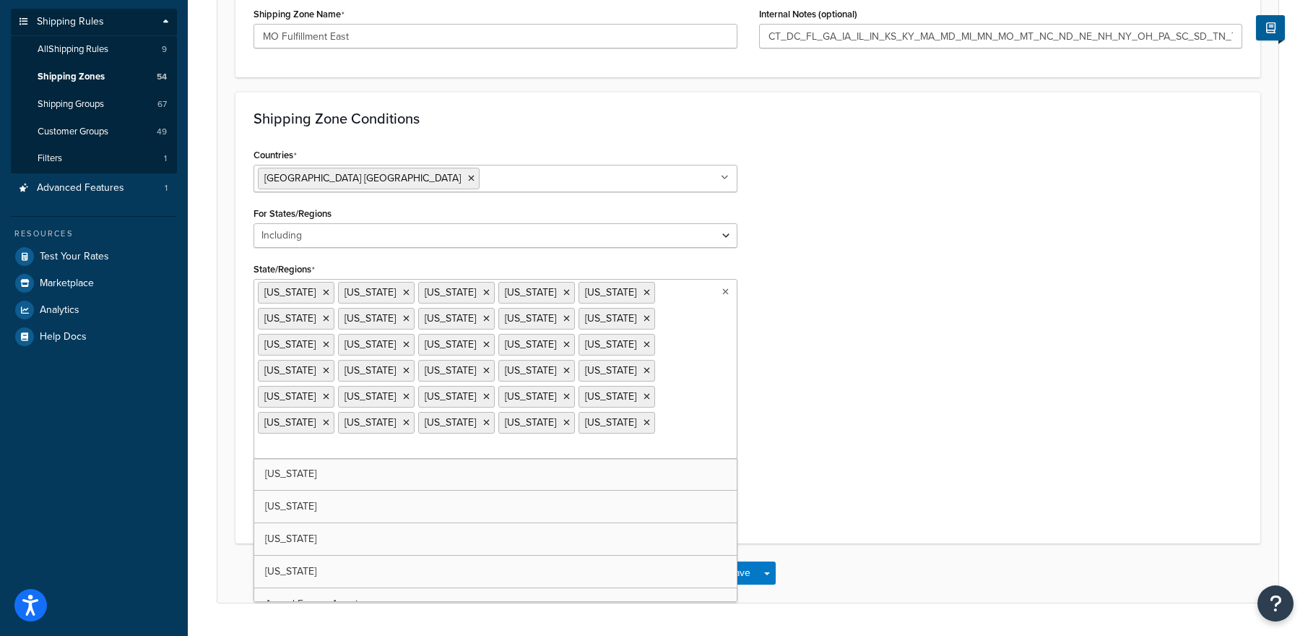
scroll to position [275, 0]
click at [386, 439] on input "State/Regions" at bounding box center [322, 447] width 128 height 16
click at [873, 384] on div "Countries United States USA All Countries ALL Afghanistan AFG Albania ALB Alger…" at bounding box center [748, 334] width 1011 height 381
click at [733, 561] on button "Save" at bounding box center [739, 572] width 39 height 23
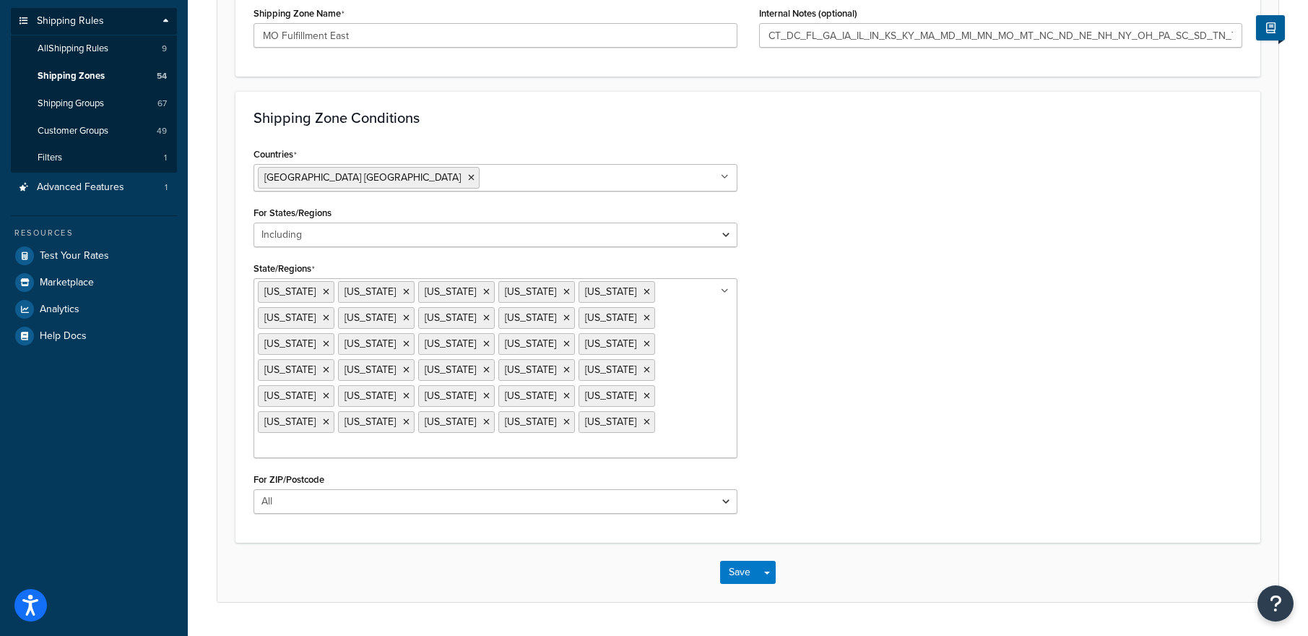
scroll to position [0, 0]
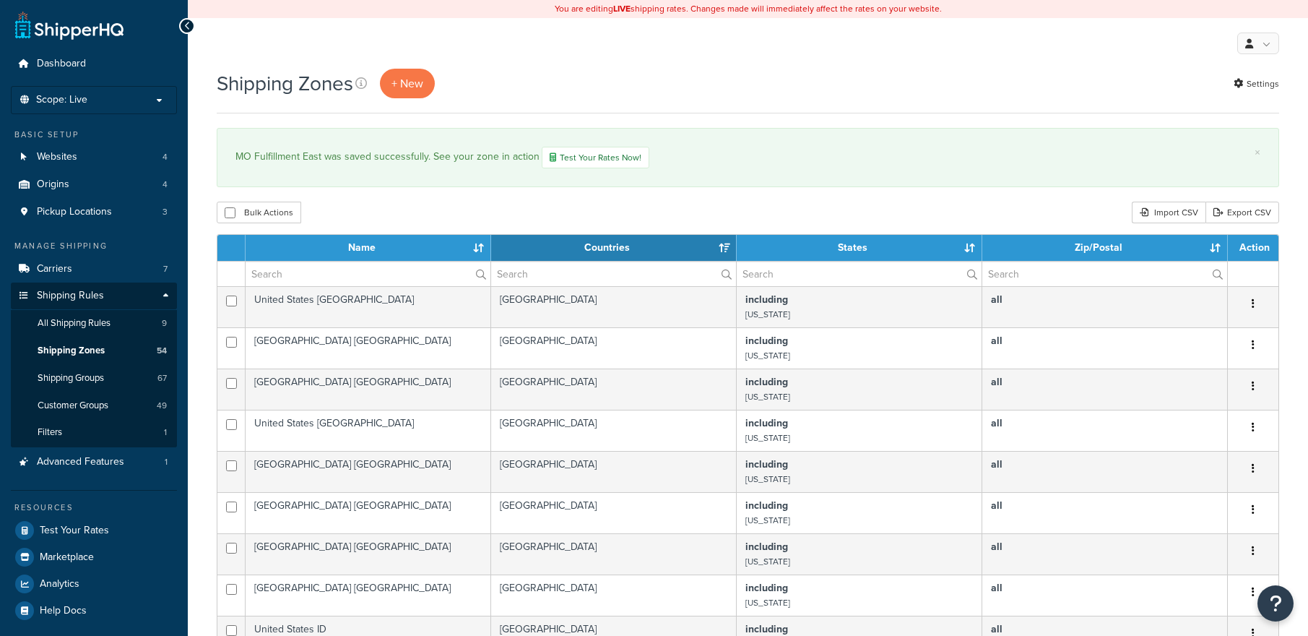
select select "15"
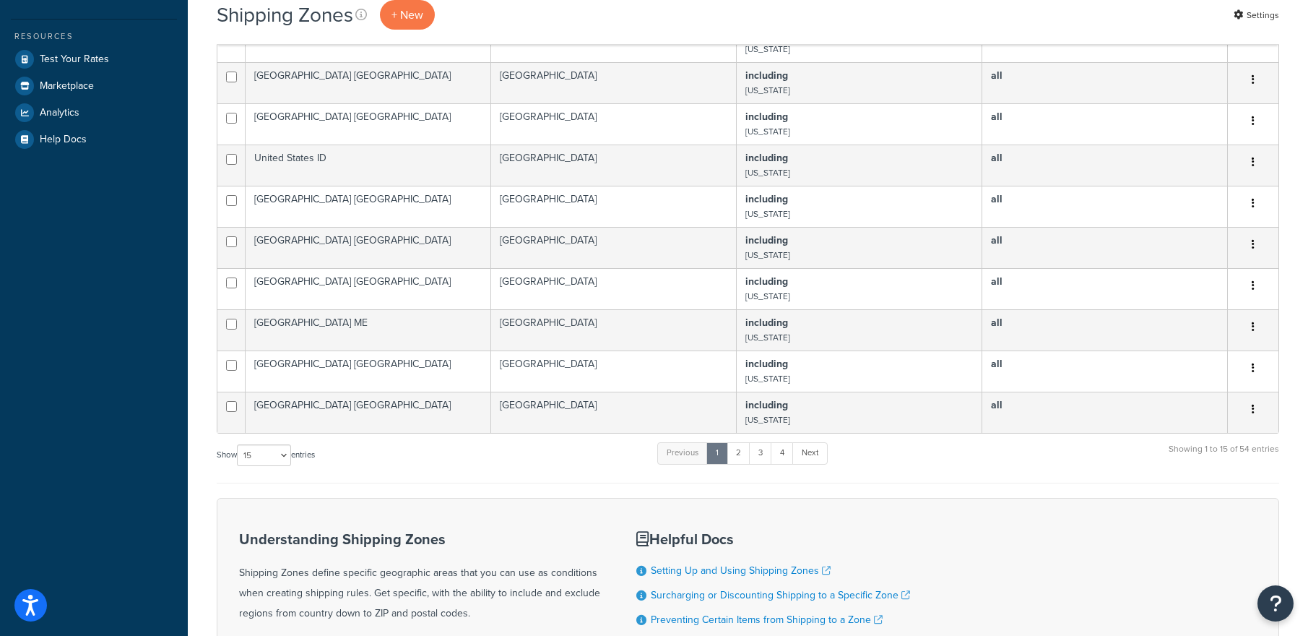
scroll to position [647, 0]
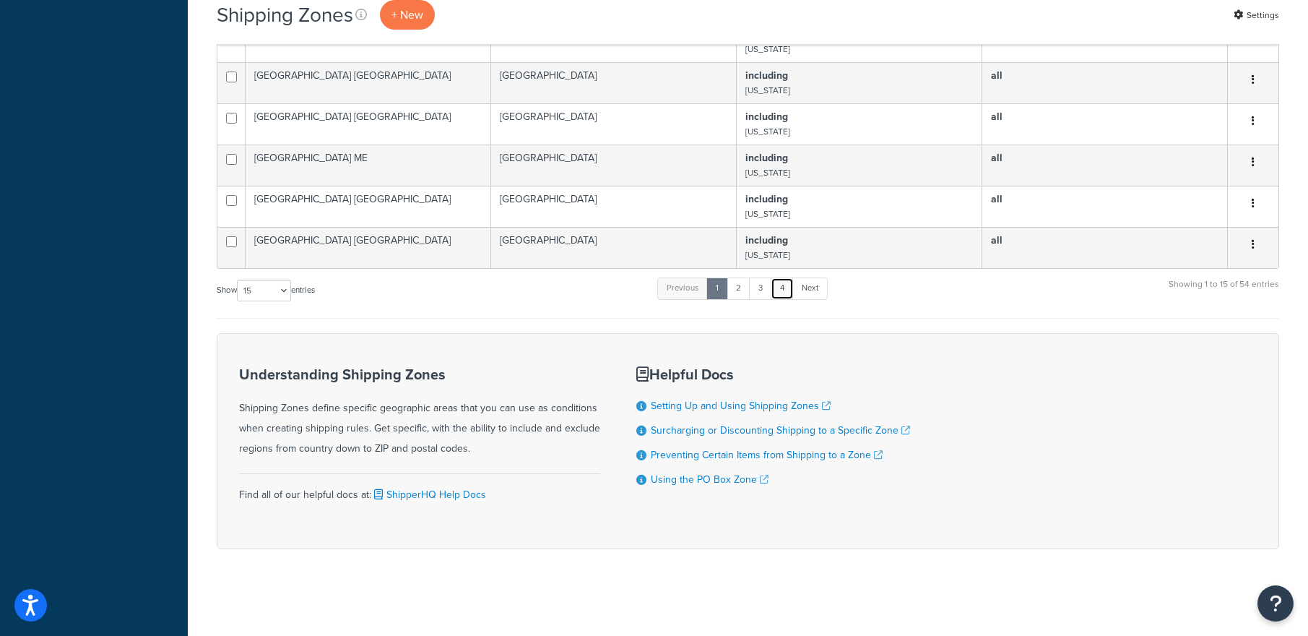
click at [787, 282] on link "4" at bounding box center [782, 288] width 23 height 22
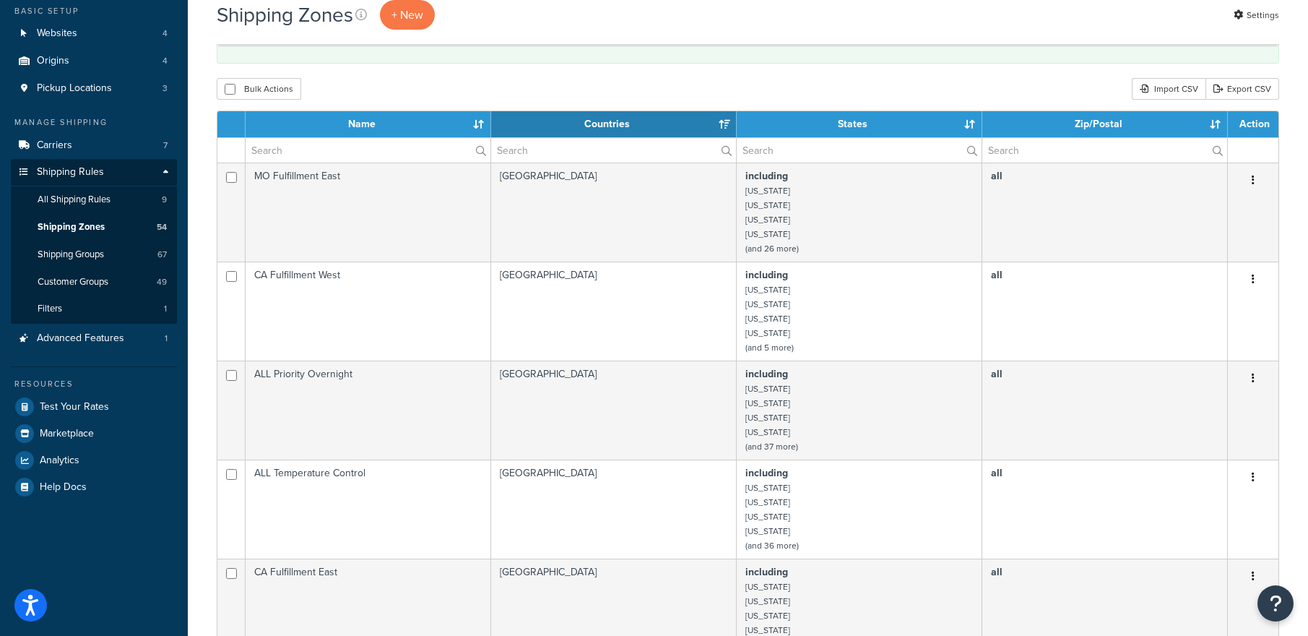
scroll to position [121, 0]
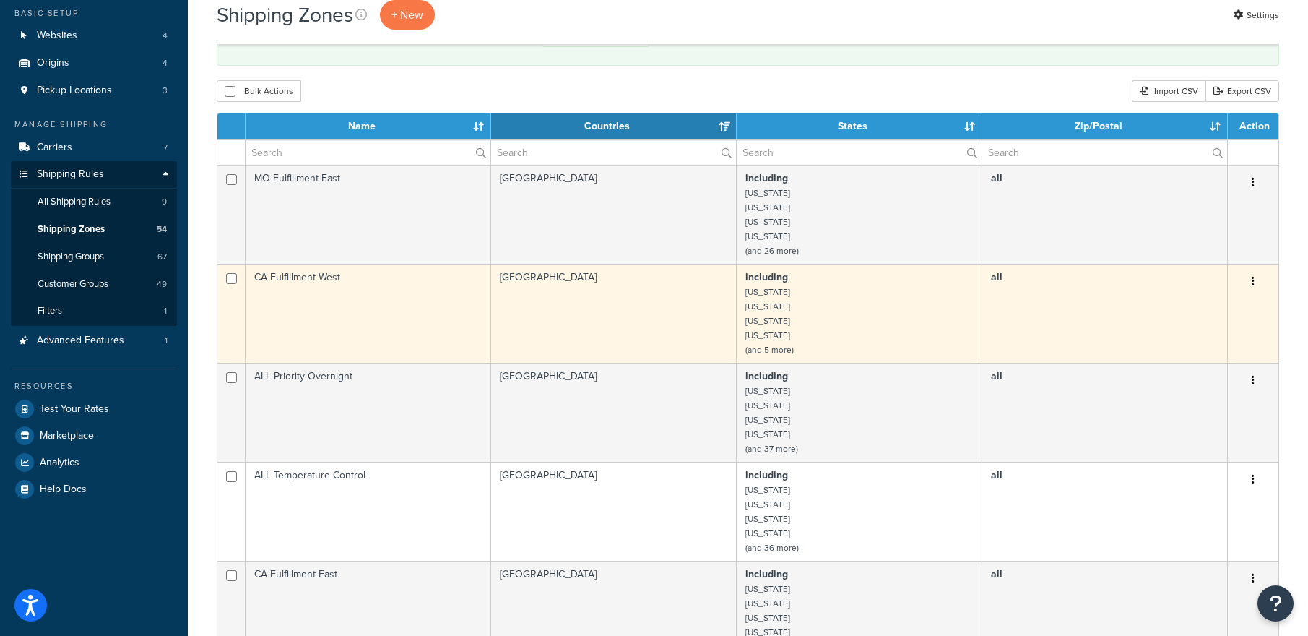
click at [341, 296] on td "CA Fulfillment West" at bounding box center [369, 313] width 246 height 99
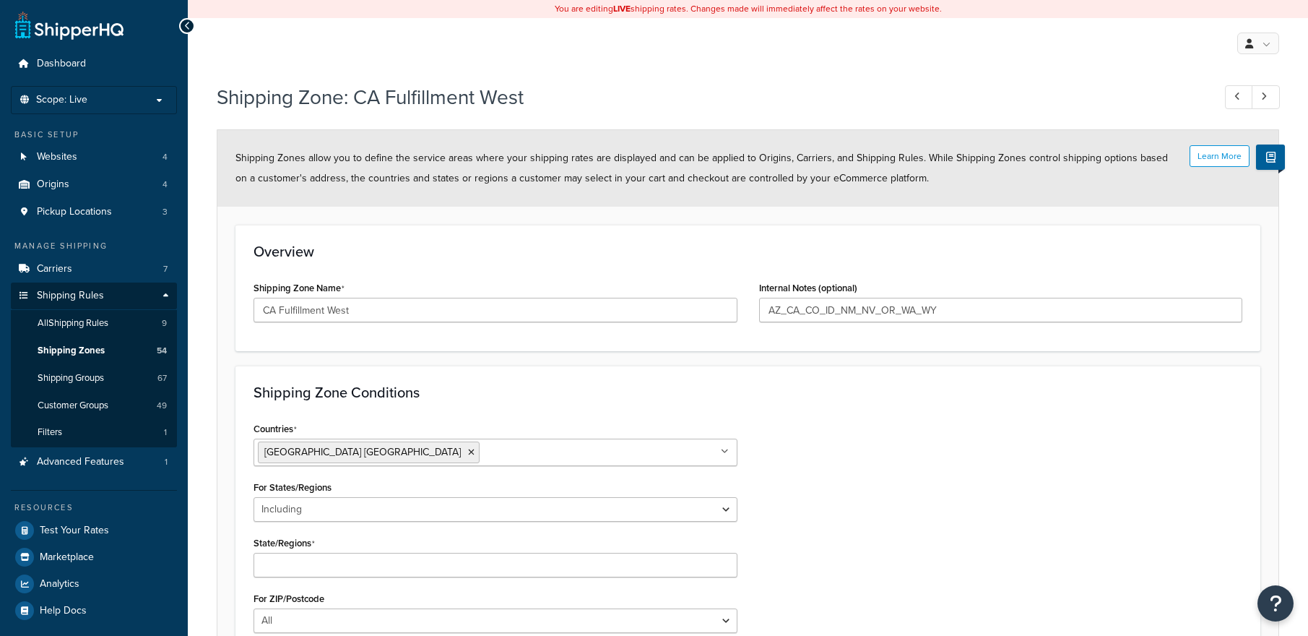
select select "including"
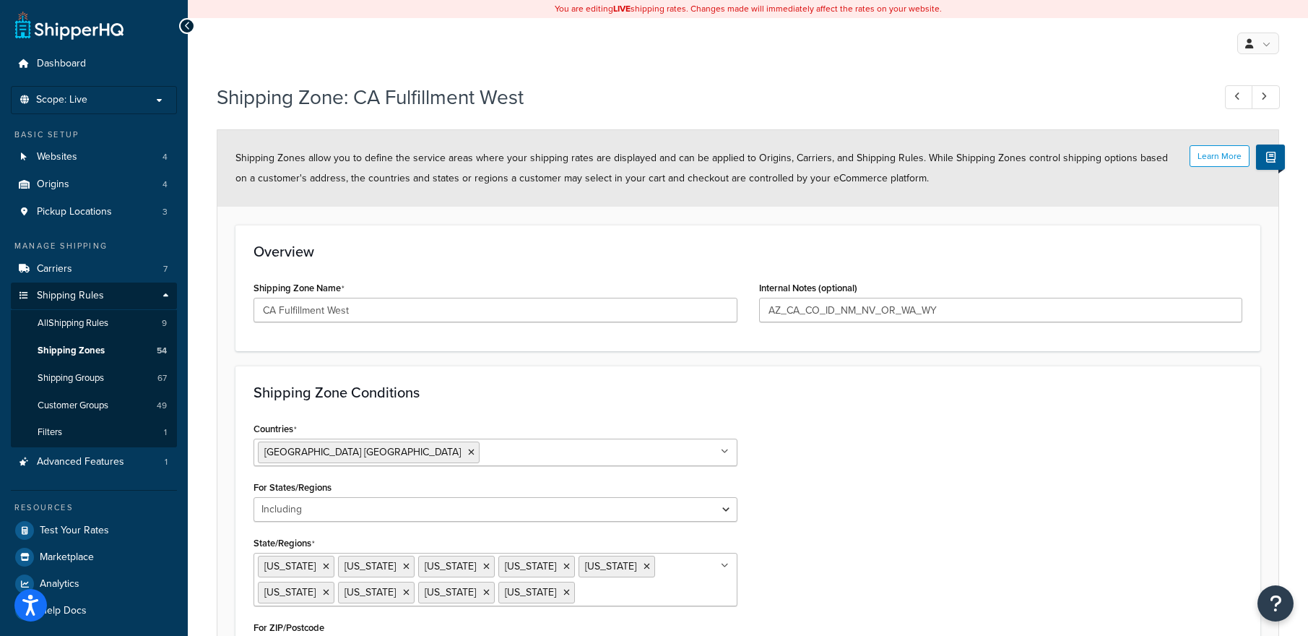
scroll to position [100, 0]
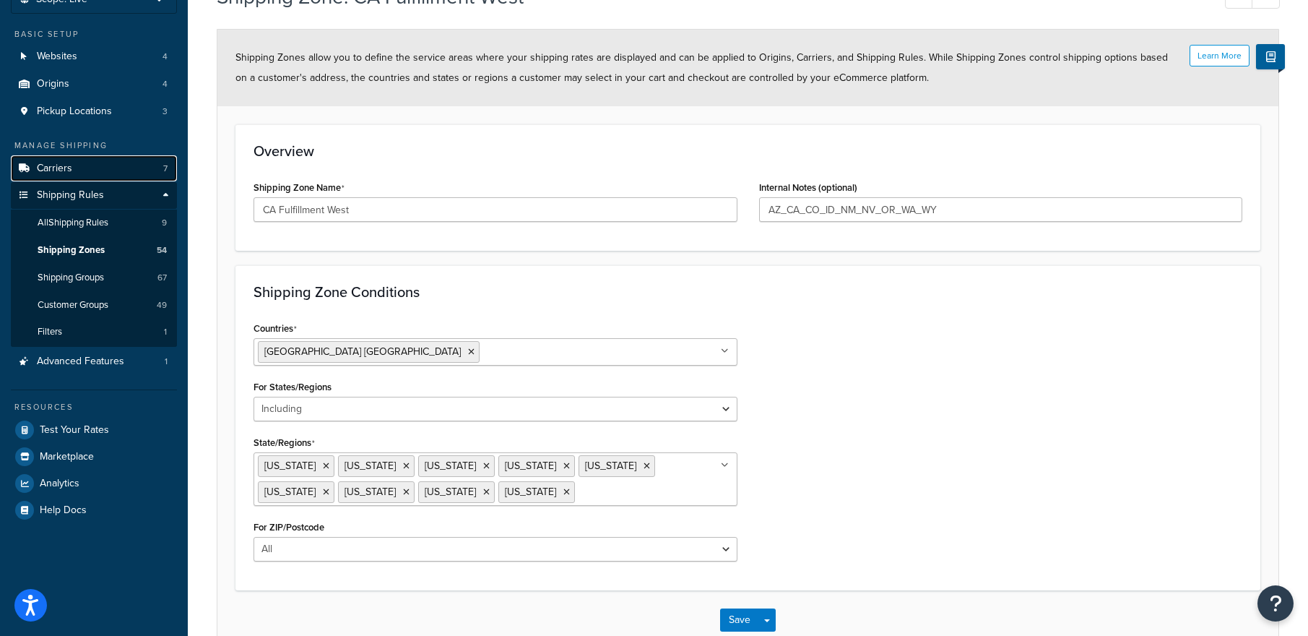
click at [87, 169] on link "Carriers 7" at bounding box center [94, 168] width 166 height 27
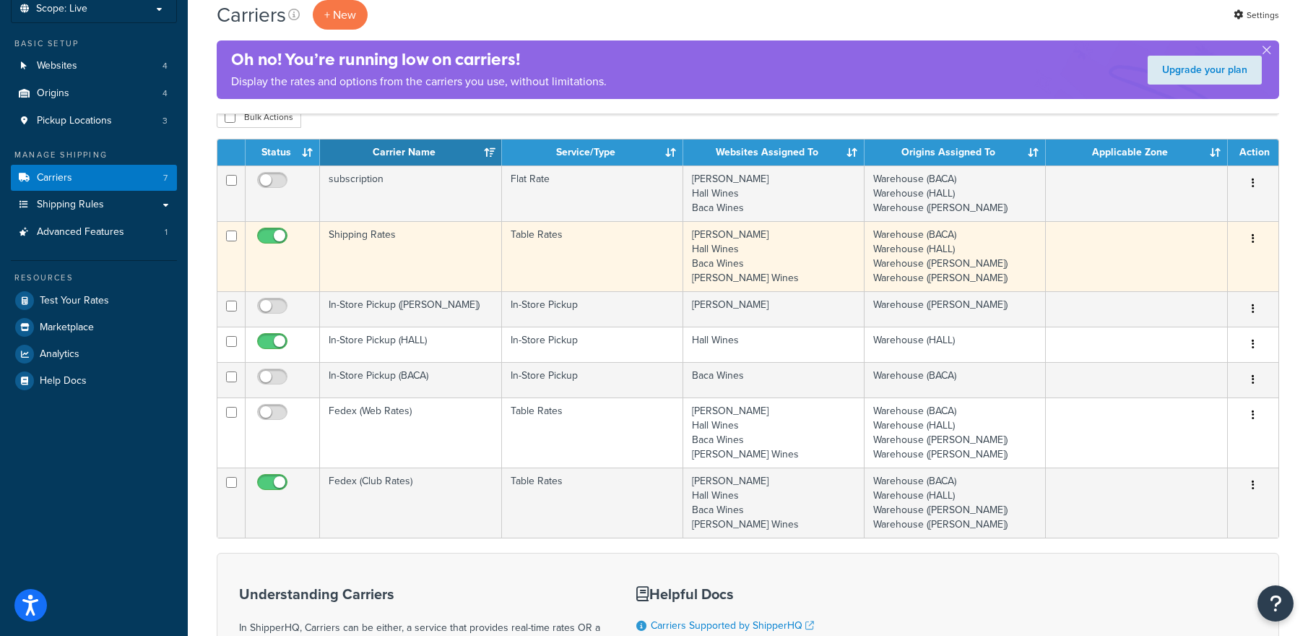
scroll to position [92, 0]
click at [1256, 230] on button "button" at bounding box center [1253, 238] width 20 height 23
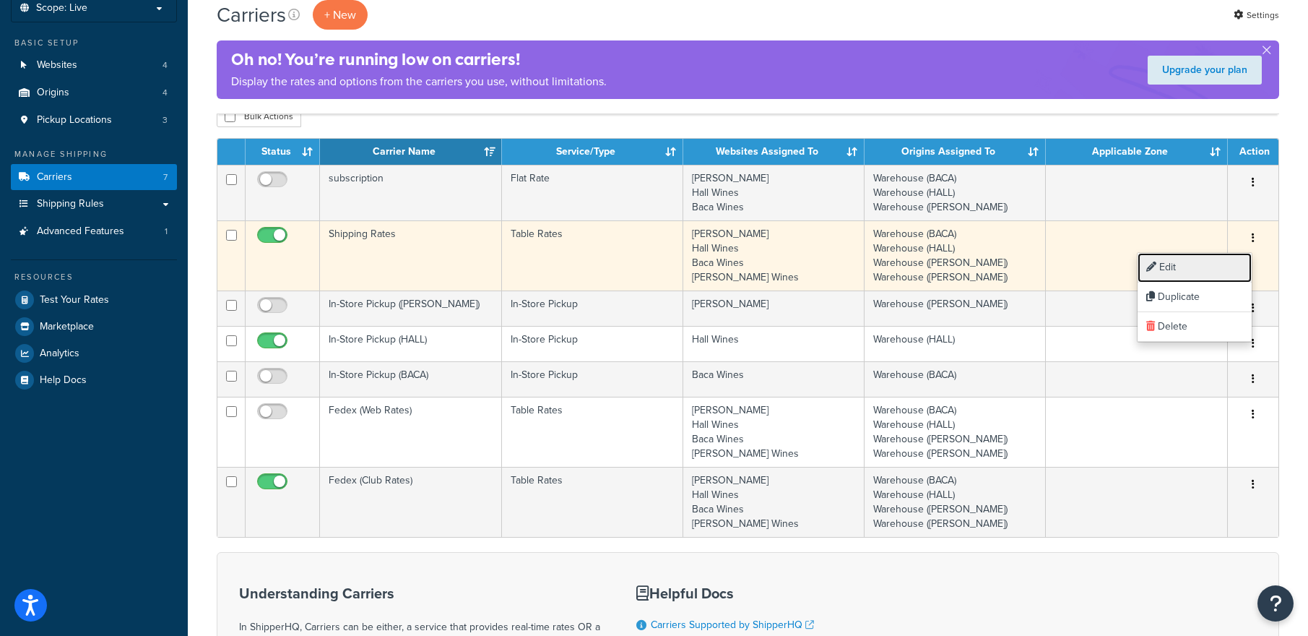
click at [1207, 267] on link "Edit" at bounding box center [1195, 268] width 114 height 30
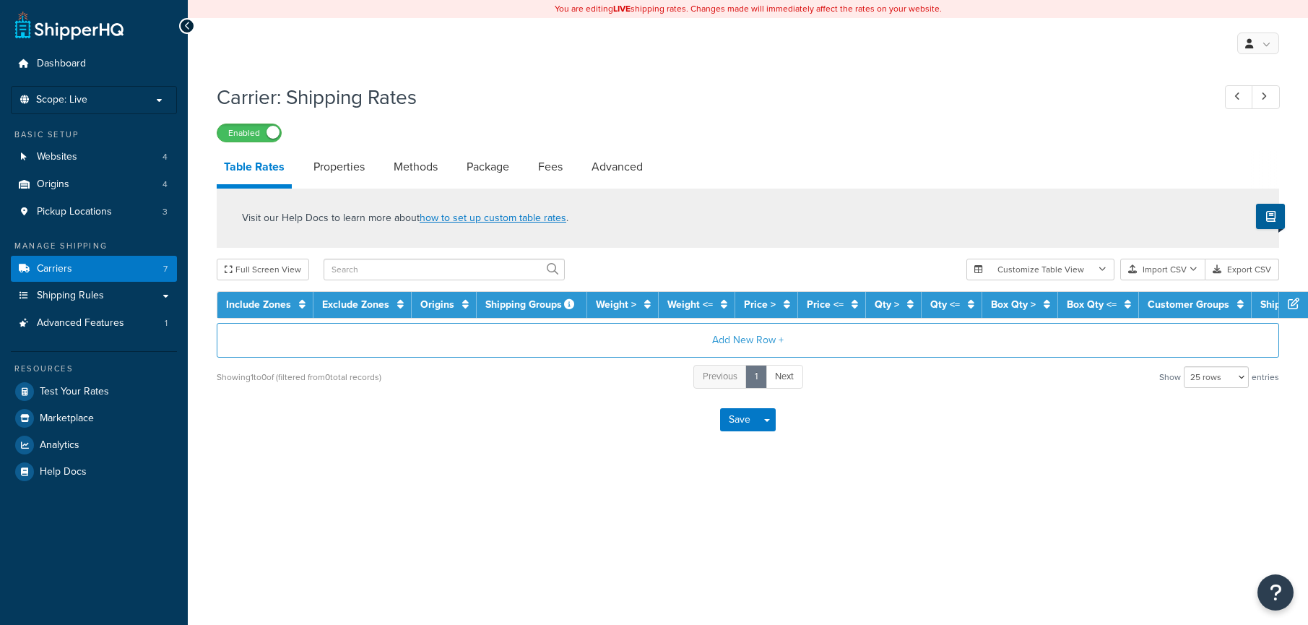
select select "25"
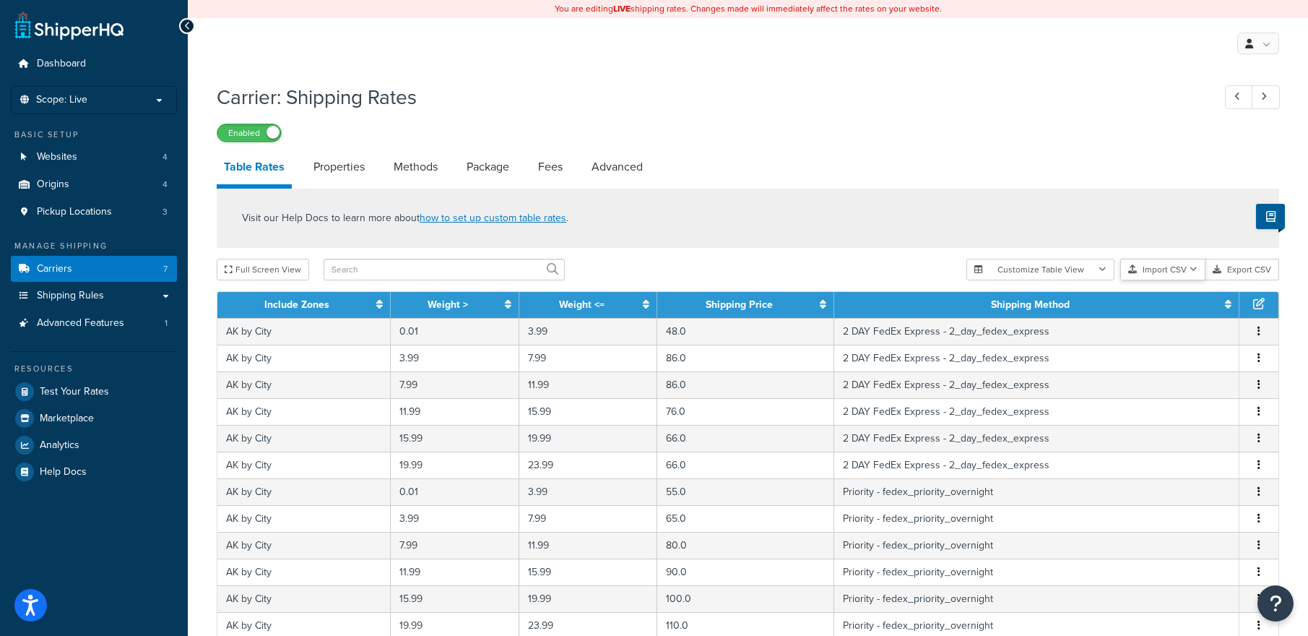
click at [1167, 266] on button "Import CSV" at bounding box center [1163, 270] width 85 height 22
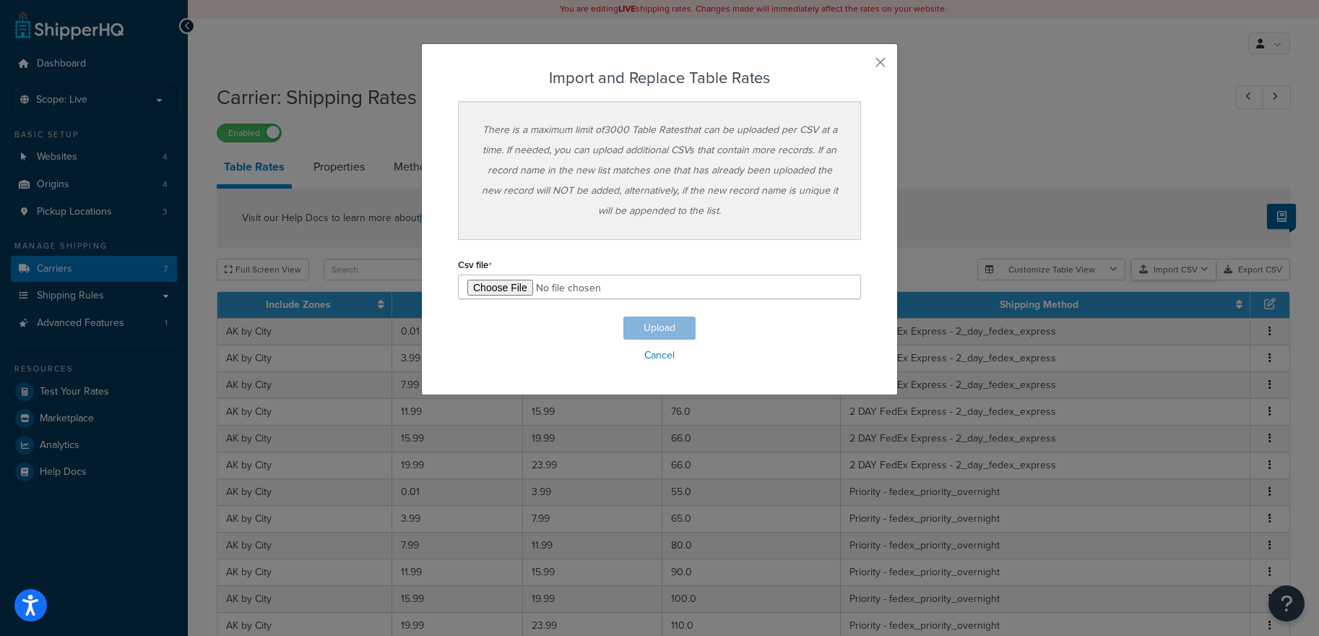
click at [1167, 280] on div "Customize Table View Show all columns Show selected columns Import CSV Import a…" at bounding box center [1133, 270] width 313 height 22
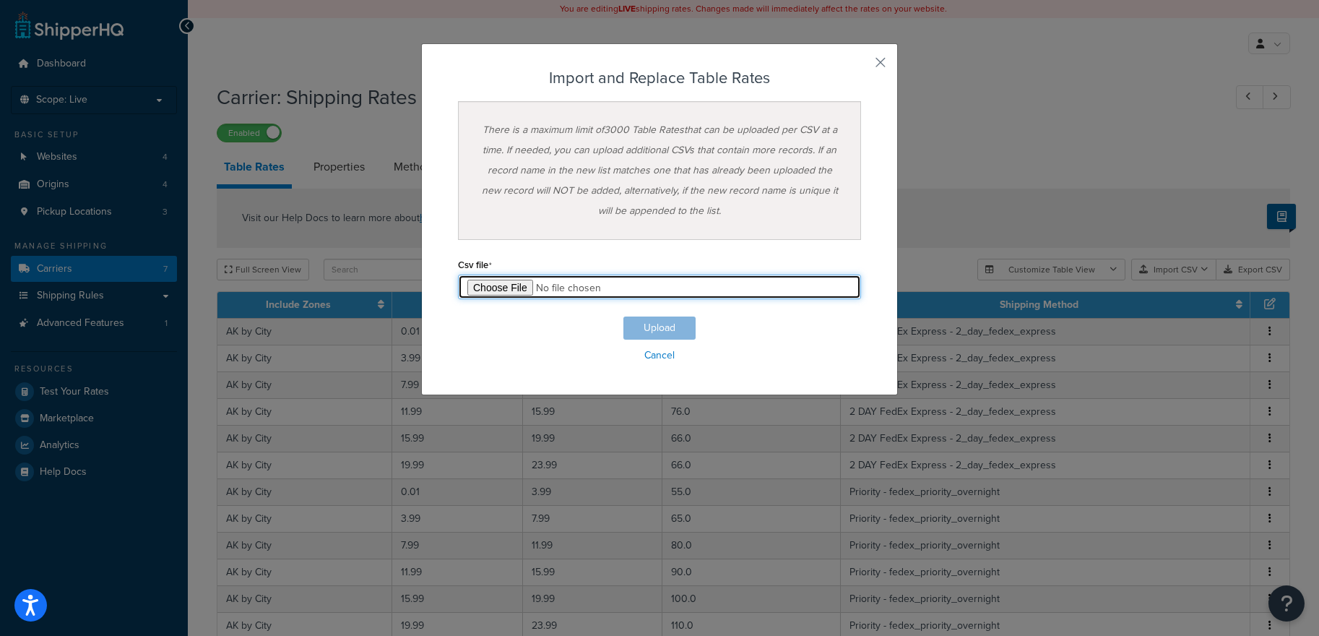
click at [504, 287] on input "file" at bounding box center [659, 287] width 403 height 25
type input "C:\fakepath\shq-live-daily-Table Rate Export-2025-08-29 laborday 5.csv"
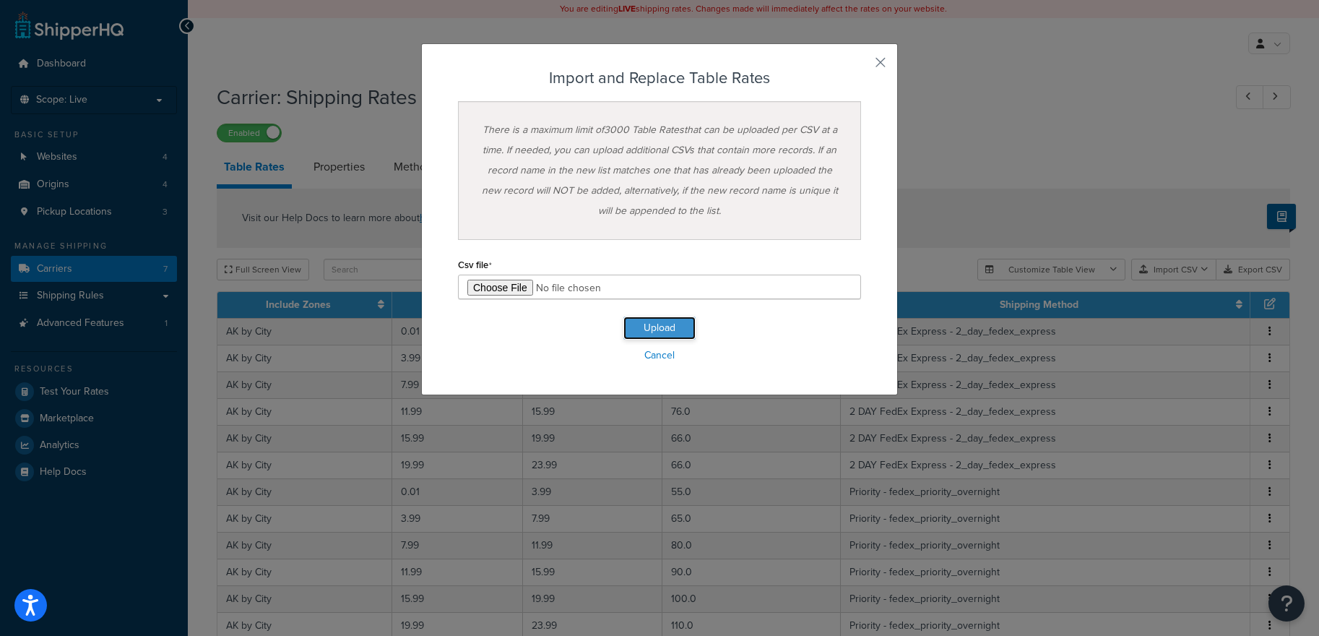
click at [659, 316] on button "Upload" at bounding box center [659, 327] width 72 height 23
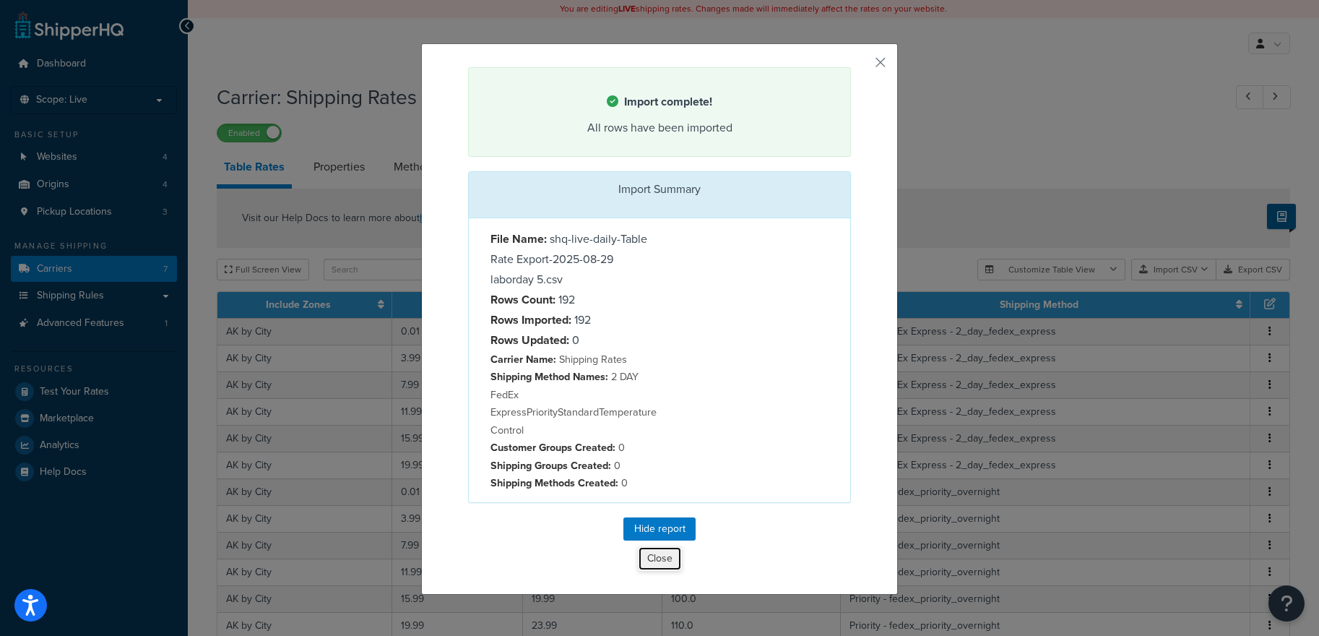
click at [650, 561] on button "Close" at bounding box center [660, 558] width 44 height 25
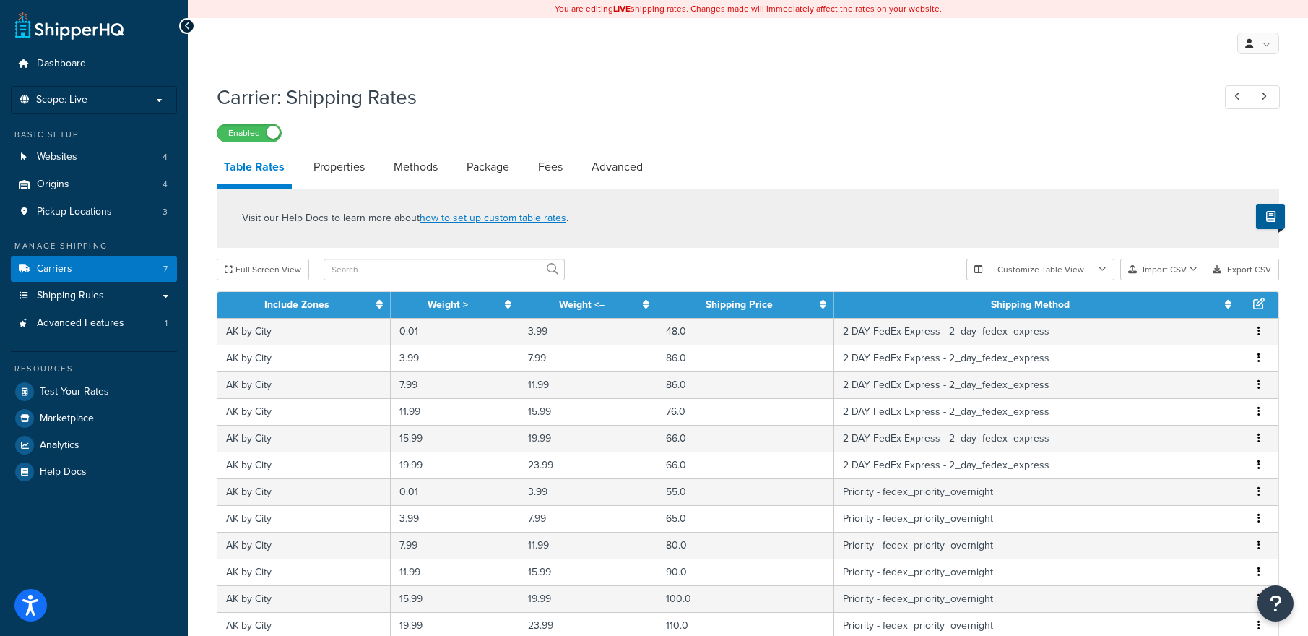
click at [1143, 135] on div "Enabled" at bounding box center [748, 132] width 1063 height 20
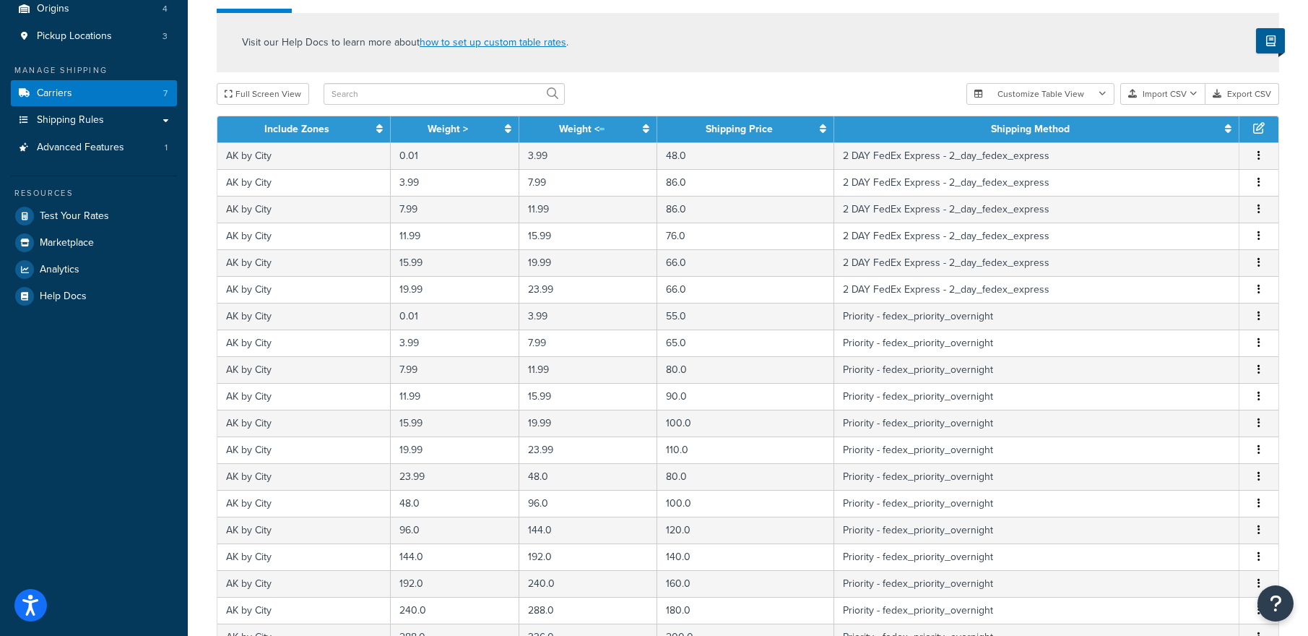
scroll to position [555, 0]
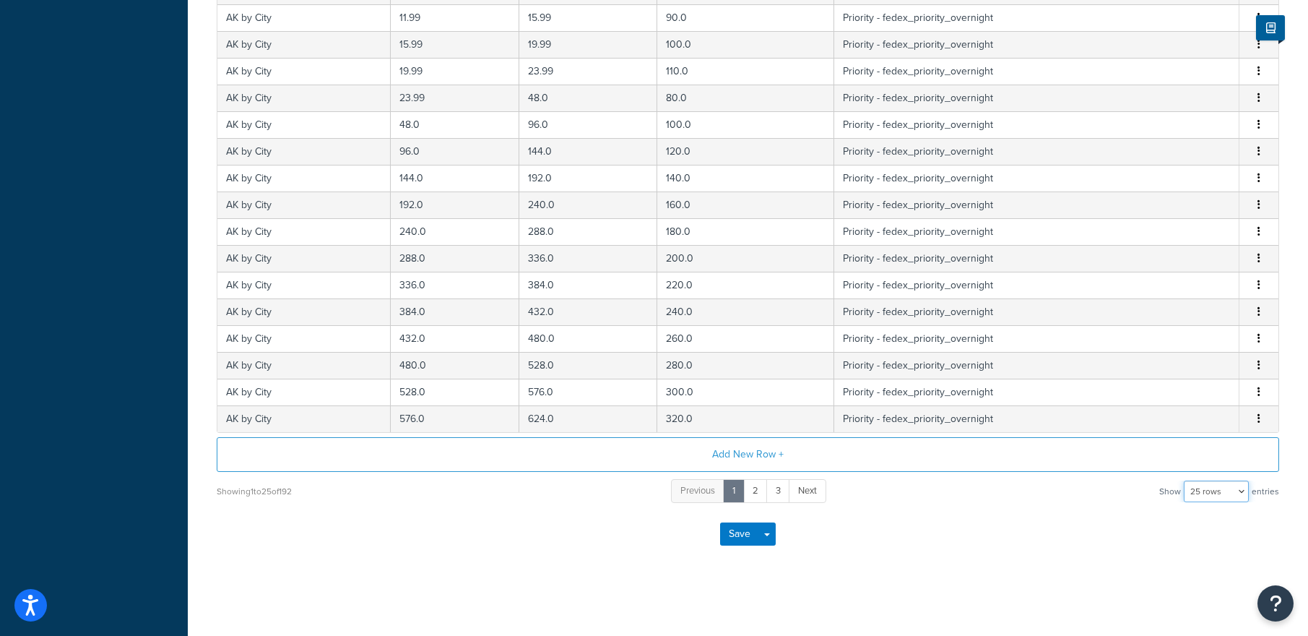
click at [1225, 487] on select "10 rows 15 rows 25 rows 50 rows 100 rows 1000 rows" at bounding box center [1216, 491] width 65 height 22
select select "100"
click at [1186, 480] on select "10 rows 15 rows 25 rows 50 rows 100 rows 1000 rows" at bounding box center [1216, 491] width 65 height 22
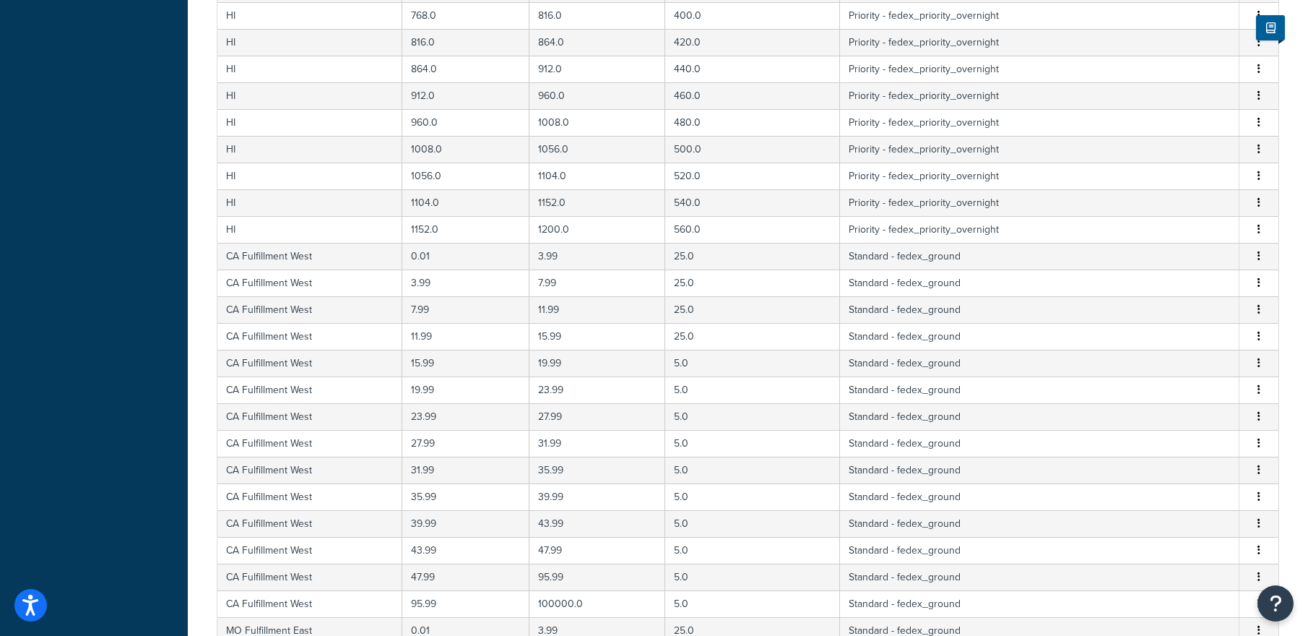
scroll to position [2560, 0]
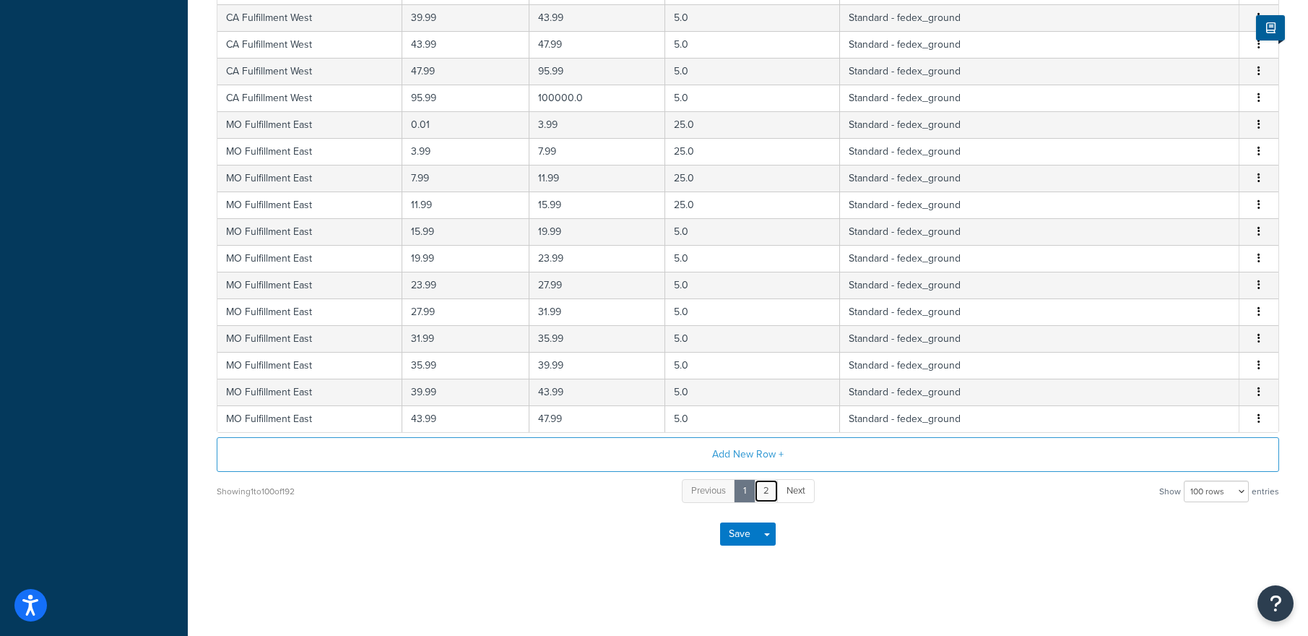
click at [766, 500] on link "2" at bounding box center [766, 491] width 25 height 24
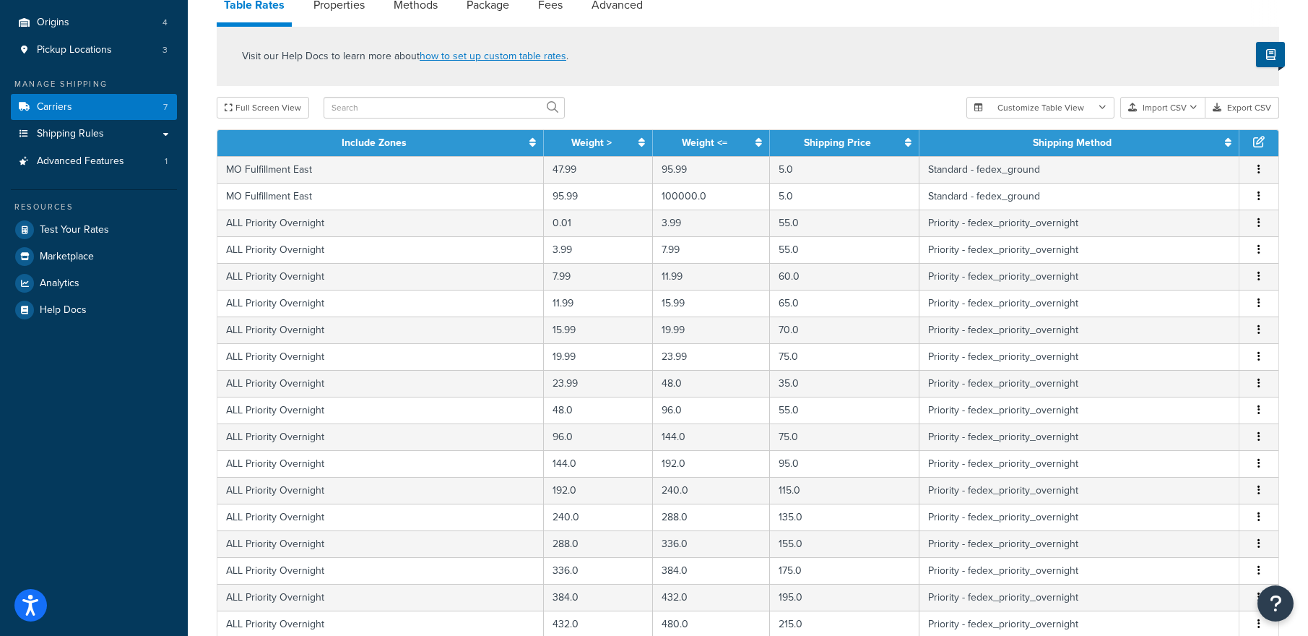
scroll to position [0, 0]
